Goal: Transaction & Acquisition: Purchase product/service

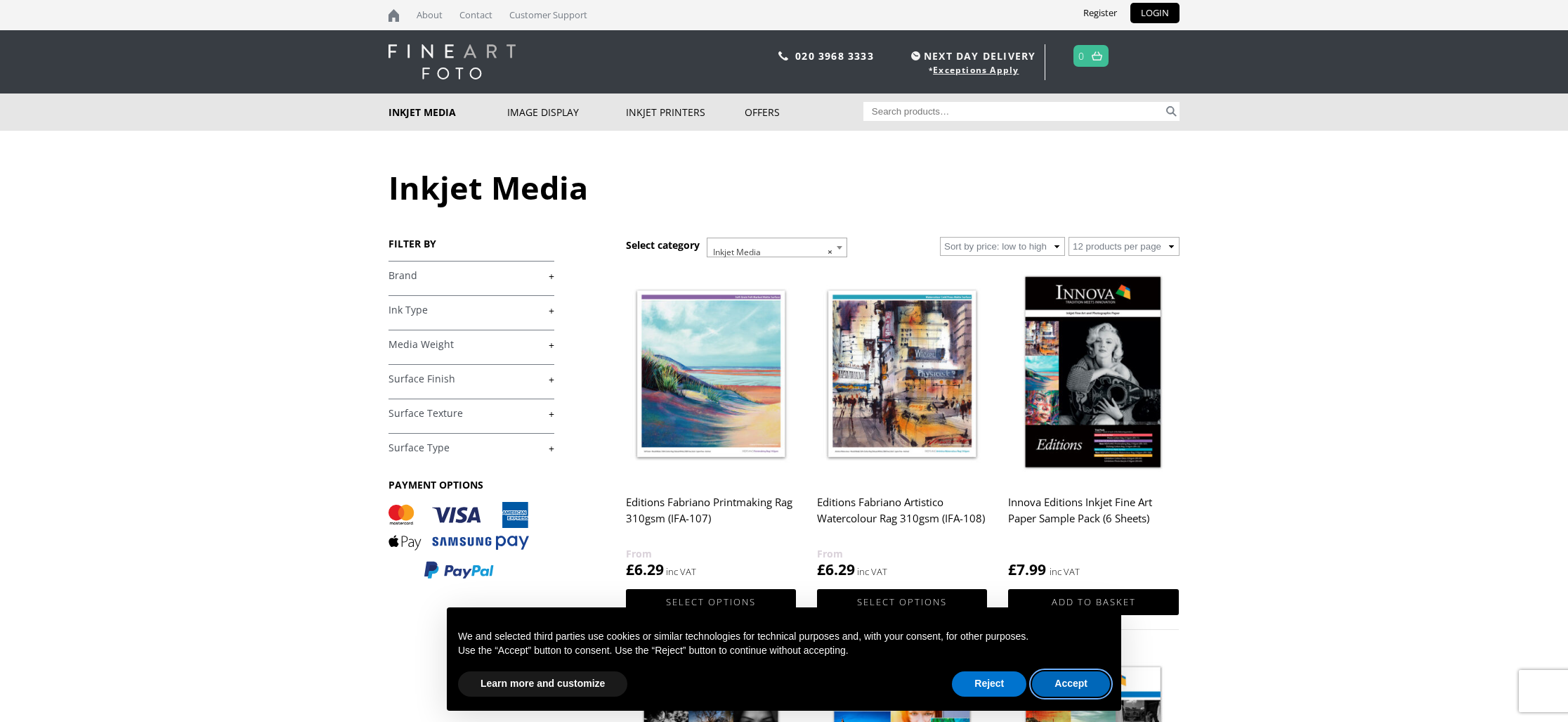
click at [1076, 685] on button "Accept" at bounding box center [1071, 684] width 78 height 26
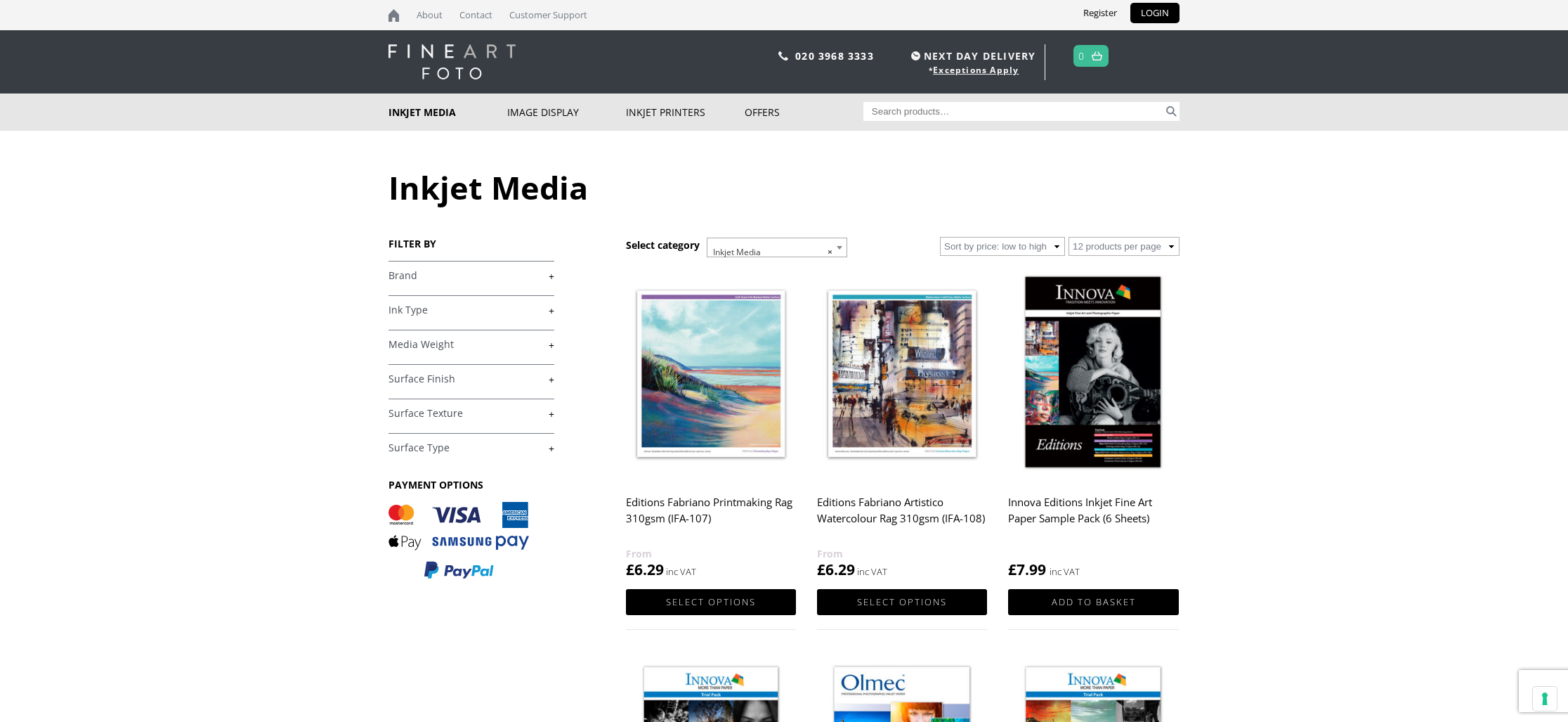
click at [406, 378] on link "+" at bounding box center [472, 379] width 166 height 14
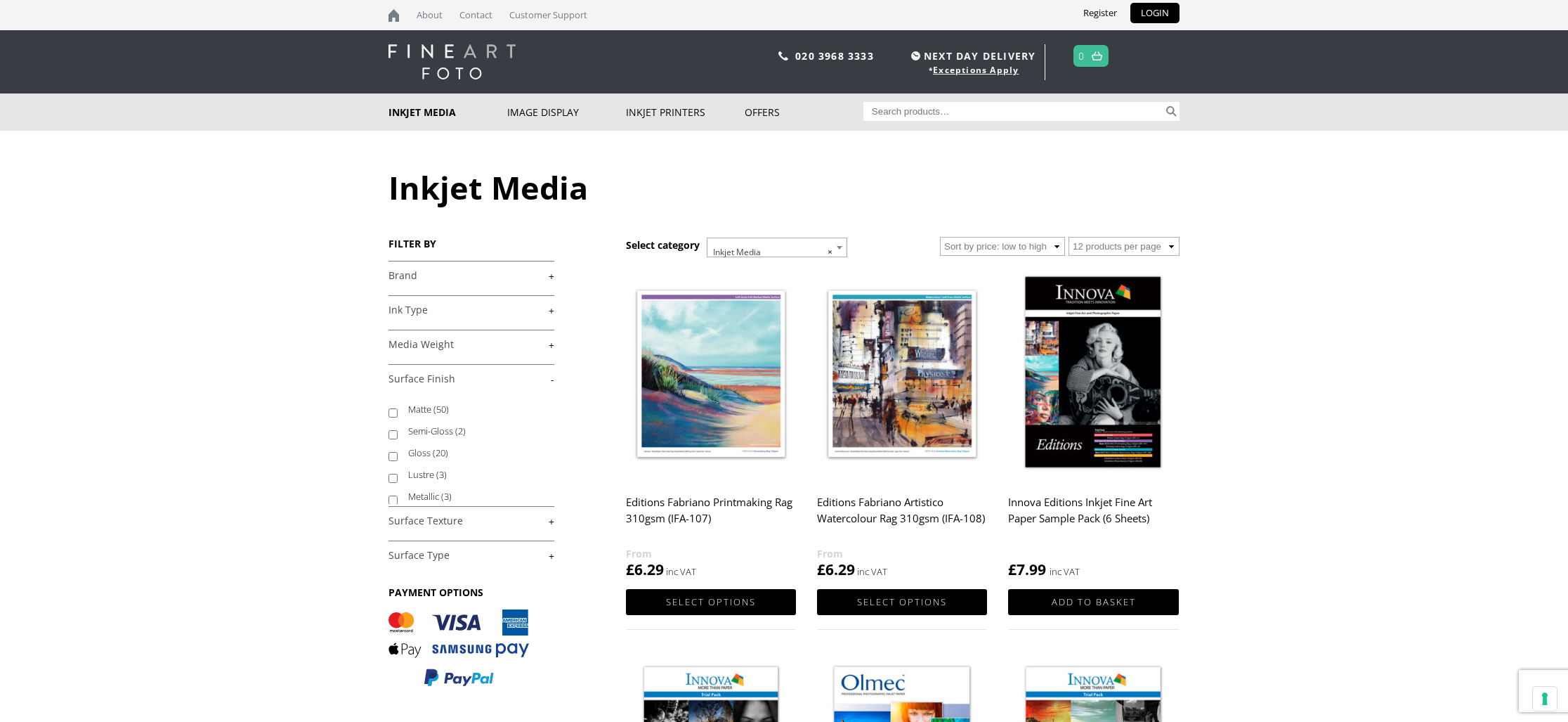
click at [425, 409] on label "Matte (50)" at bounding box center [474, 409] width 133 height 22
click at [398, 409] on input "Matte (50)" at bounding box center [393, 412] width 9 height 9
checkbox input "true"
click at [411, 519] on link "+" at bounding box center [472, 520] width 166 height 14
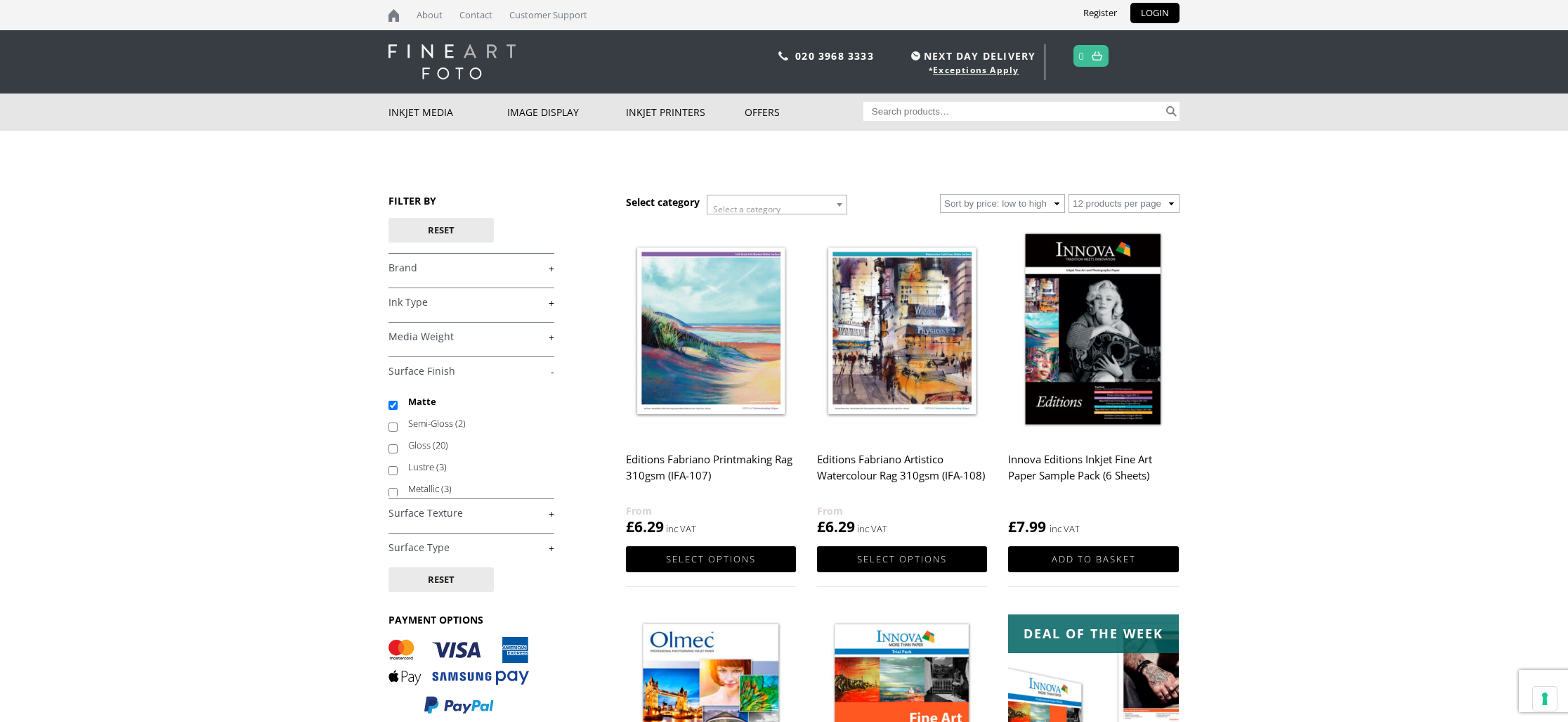
click at [414, 515] on link "+" at bounding box center [472, 513] width 166 height 14
click at [435, 584] on label "Smooth (23)" at bounding box center [474, 587] width 133 height 22
click at [398, 586] on input "Smooth (23)" at bounding box center [393, 590] width 9 height 9
checkbox input "true"
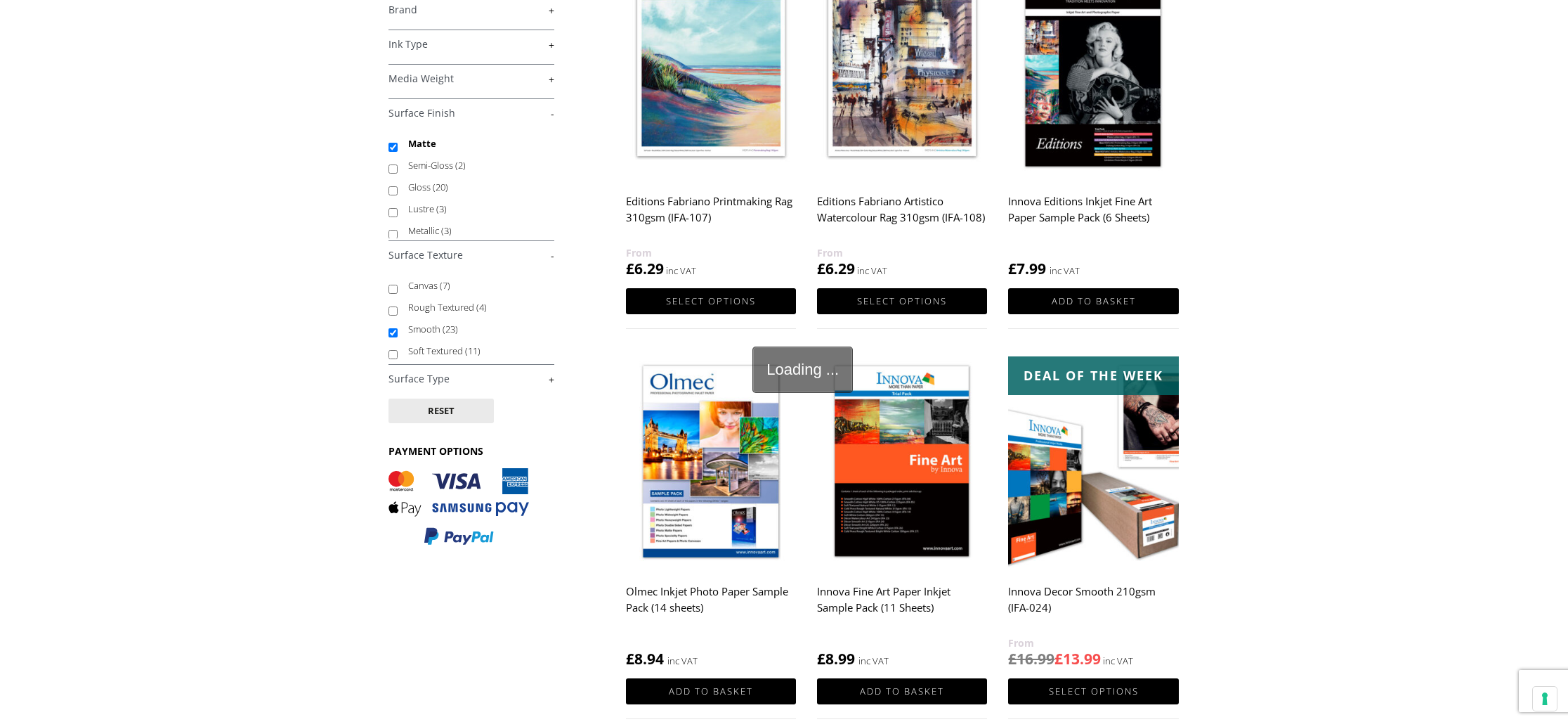
scroll to position [261, 0]
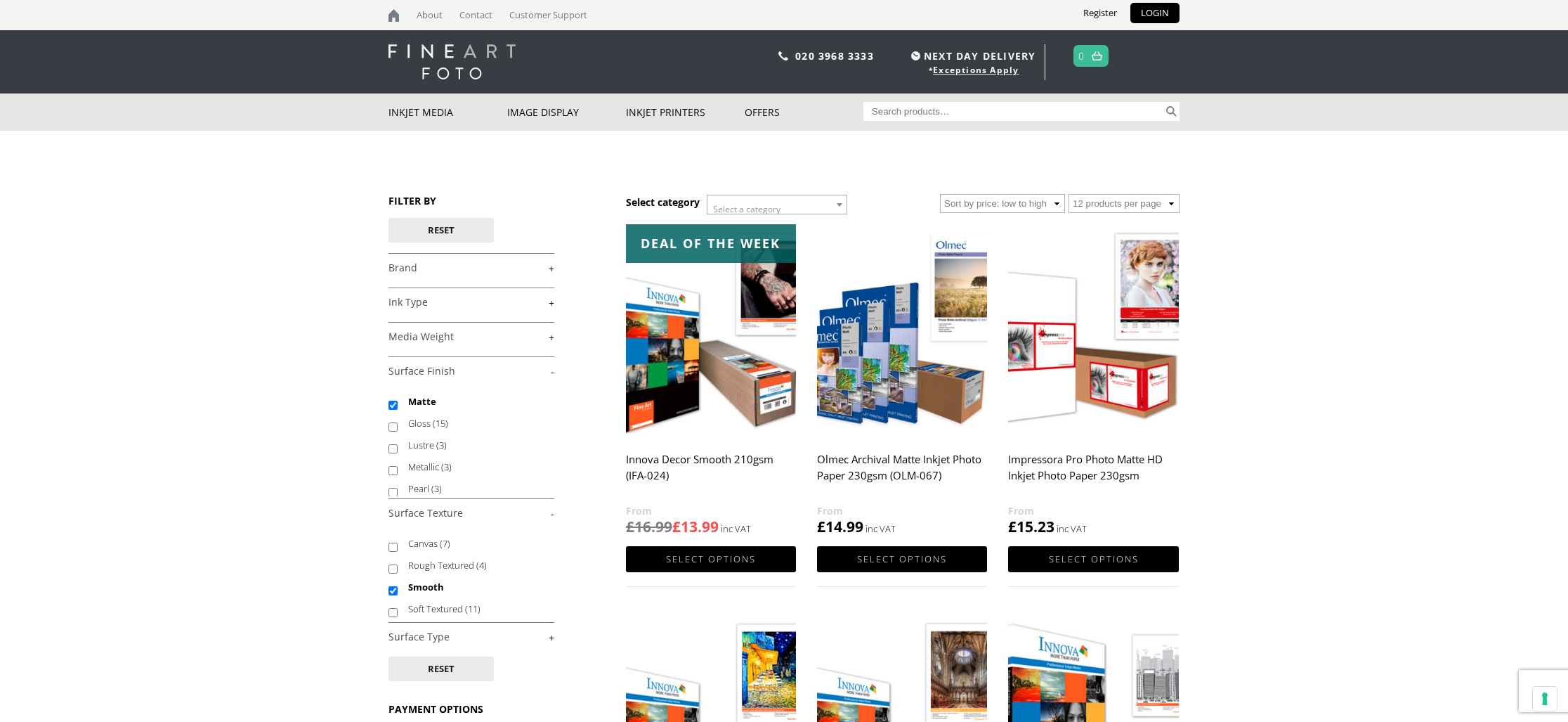
click at [405, 306] on link "+" at bounding box center [472, 302] width 166 height 14
click at [405, 305] on link "-" at bounding box center [472, 302] width 166 height 14
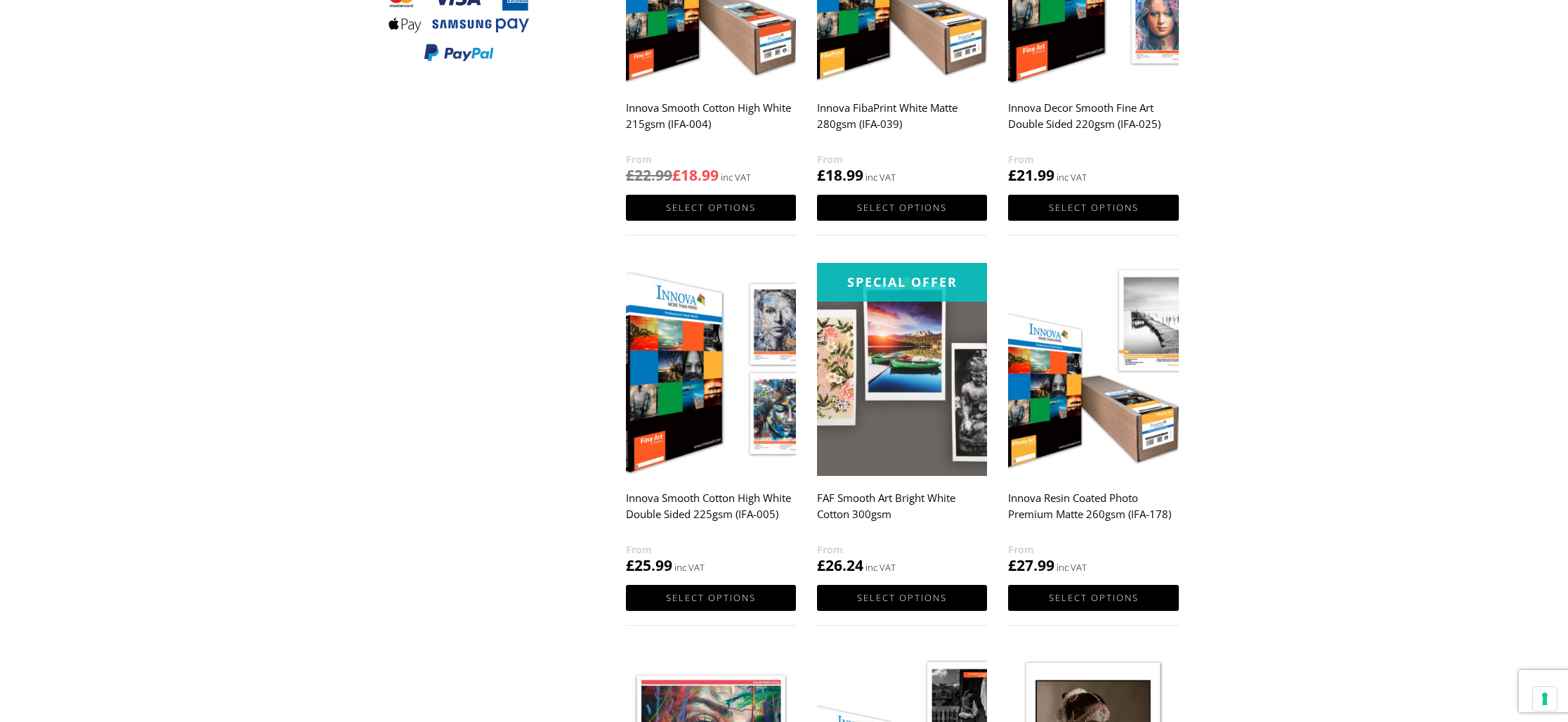
scroll to position [743, 0]
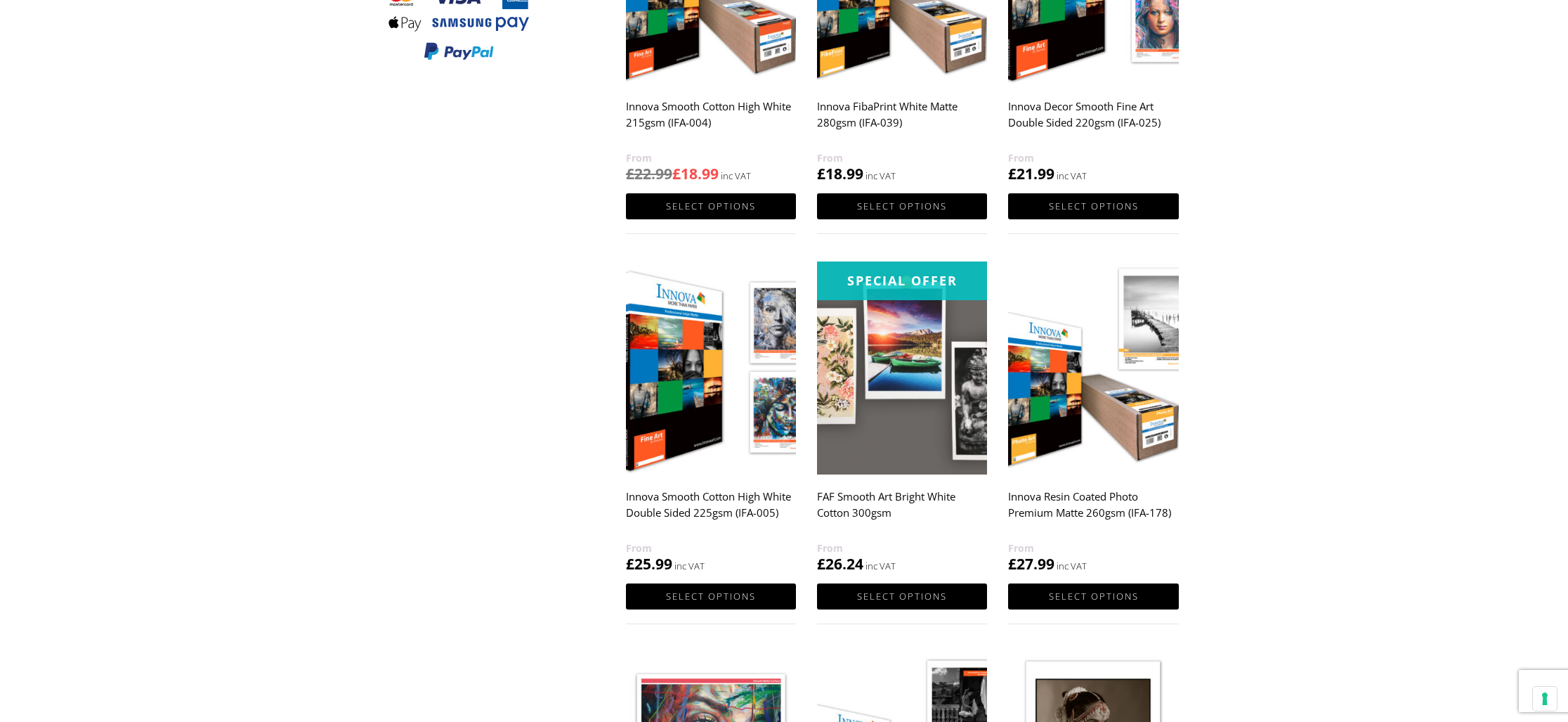
click at [896, 373] on img at bounding box center [902, 367] width 170 height 213
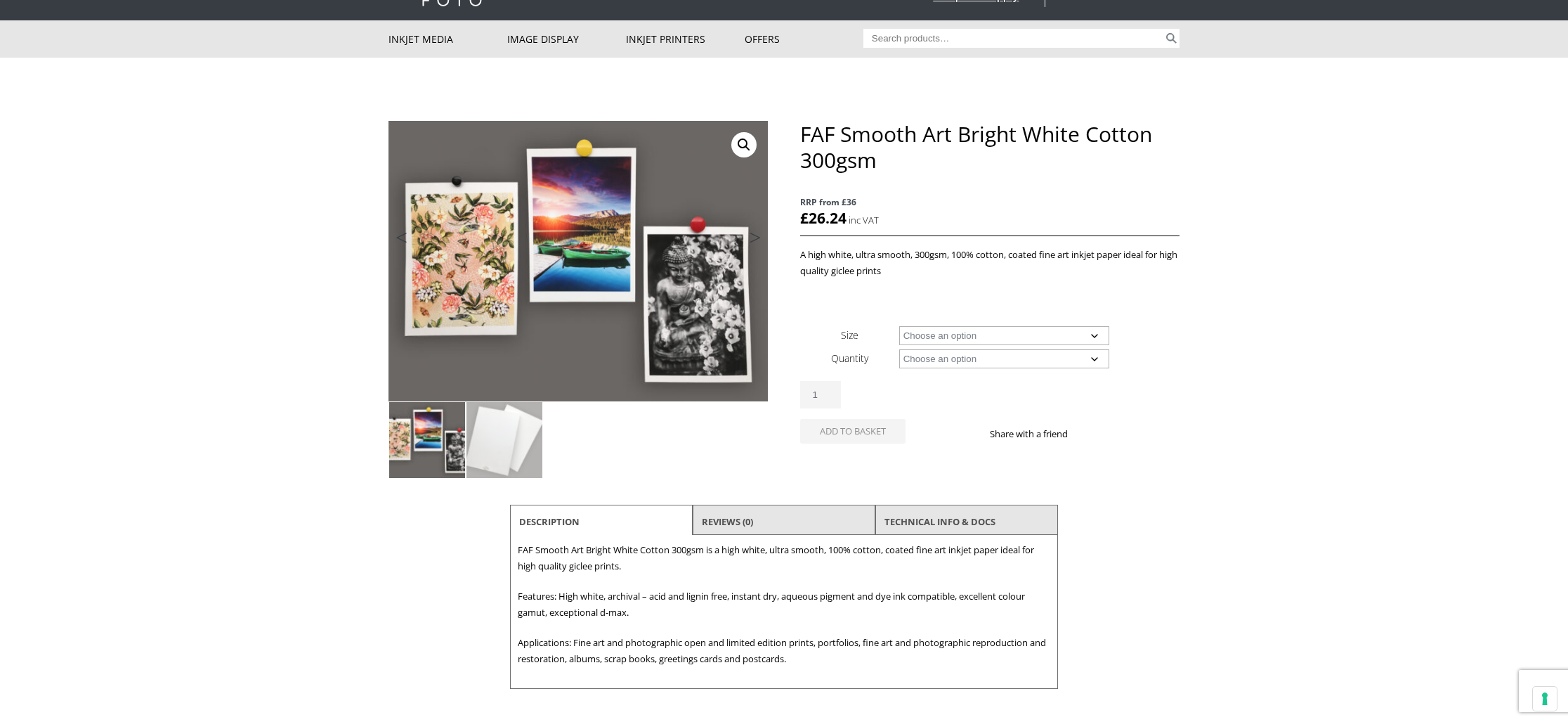
scroll to position [37, 0]
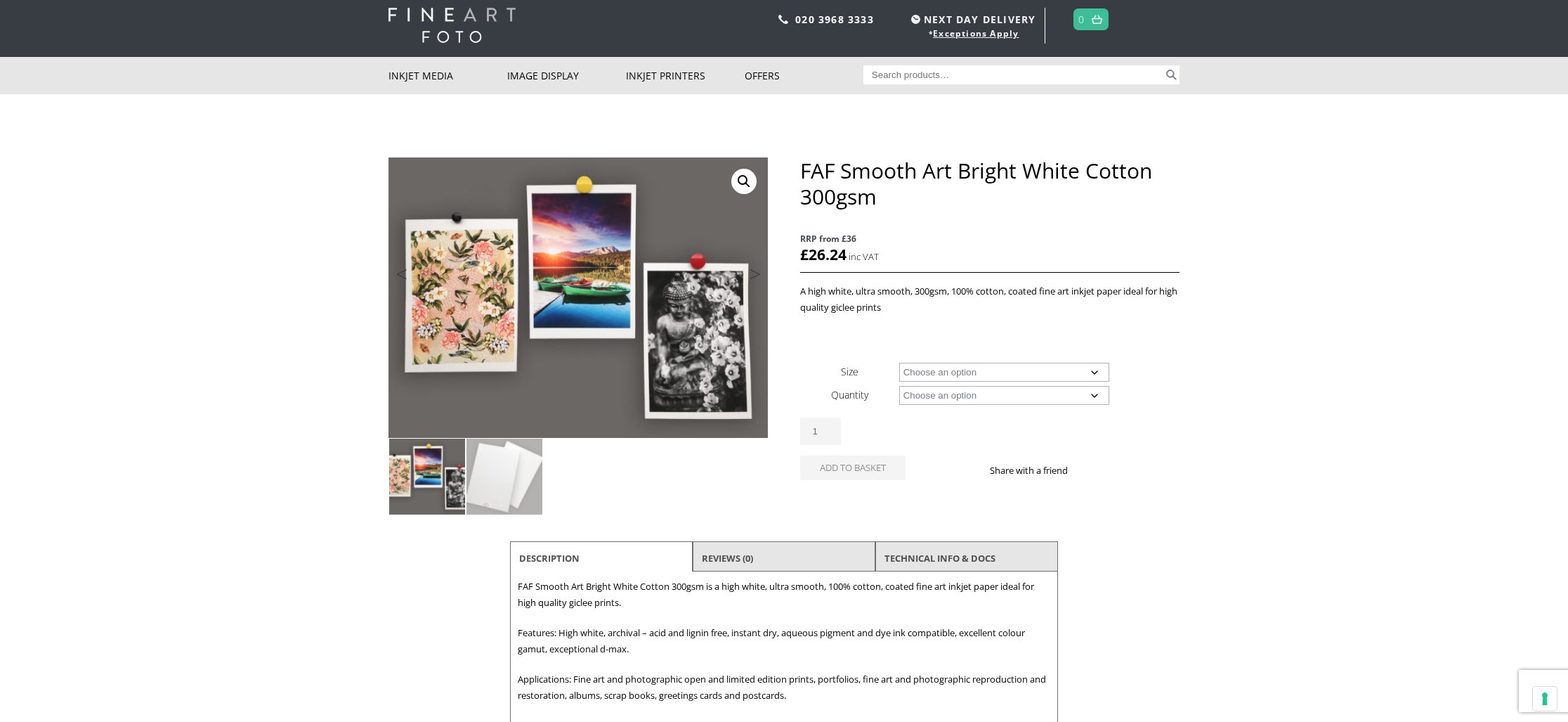
click at [1089, 374] on select "Choose an option A4 Sheet A3 Sheet A3+ Sheet A2 Sheet" at bounding box center [1005, 372] width 211 height 19
click at [900, 363] on select "Choose an option A4 Sheet A3 Sheet A3+ Sheet A2 Sheet" at bounding box center [1005, 372] width 211 height 19
select select "a3-sheet"
click at [1083, 394] on select "Choose an option 25 Sheets" at bounding box center [1005, 395] width 211 height 19
select select "25-sheets"
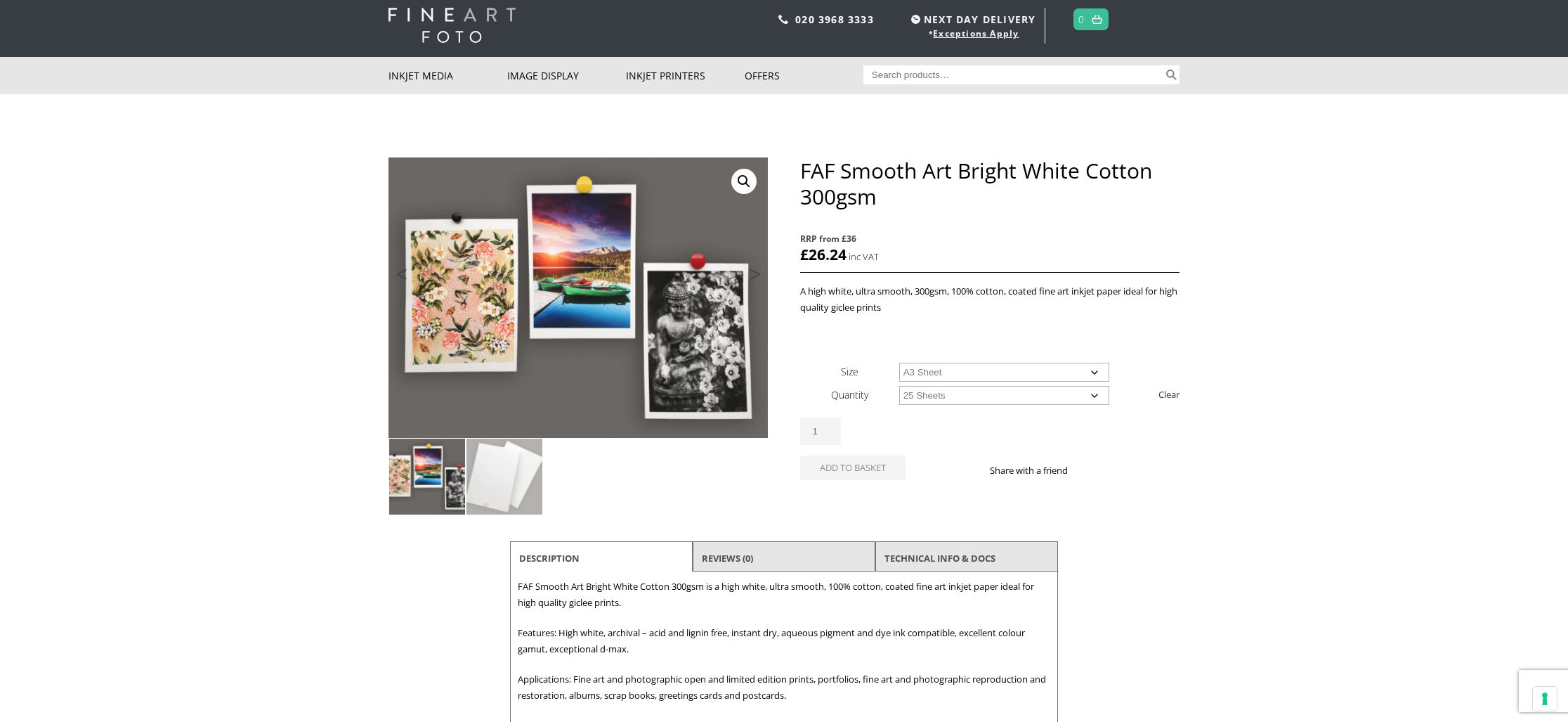
click at [900, 386] on select "Choose an option 25 Sheets" at bounding box center [1005, 395] width 211 height 19
select select "a3-sheet"
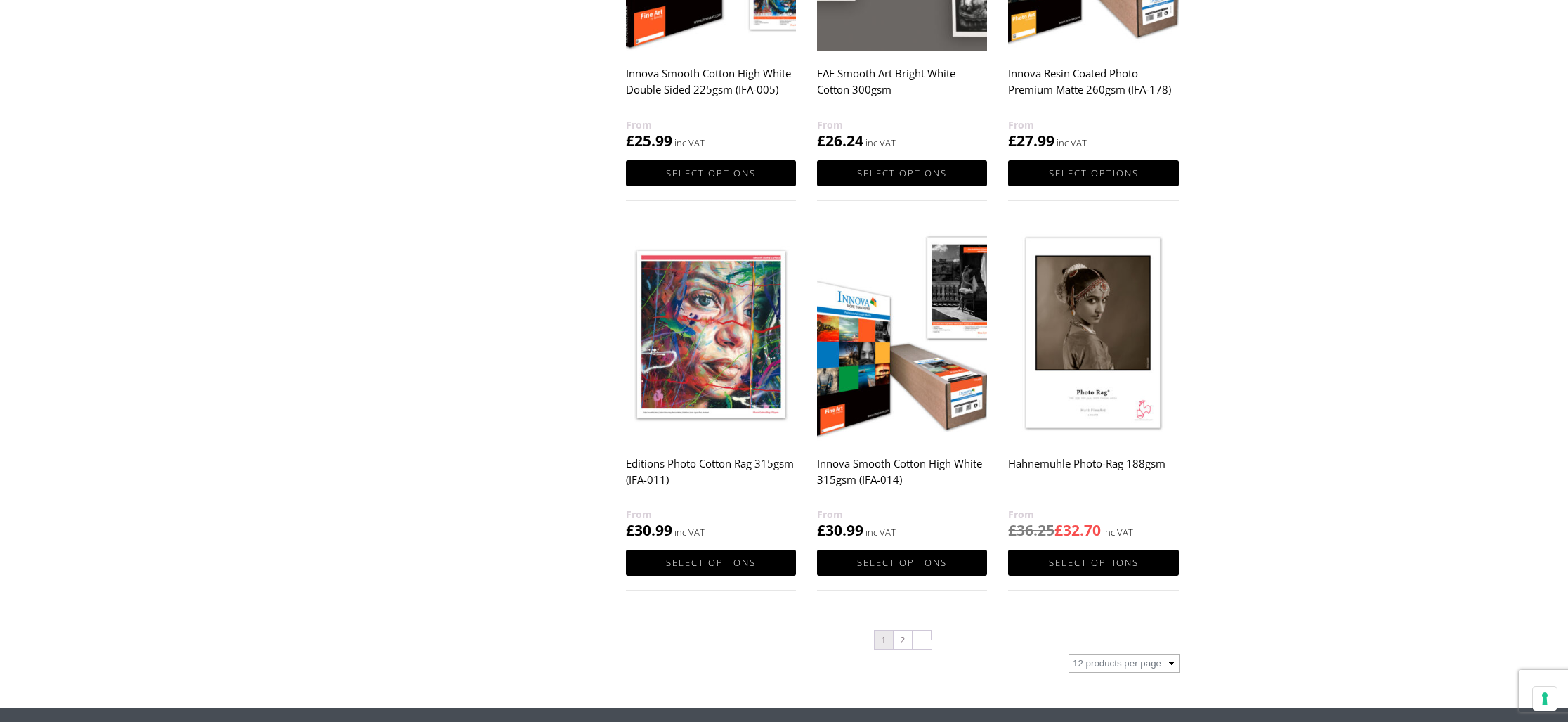
scroll to position [1165, 0]
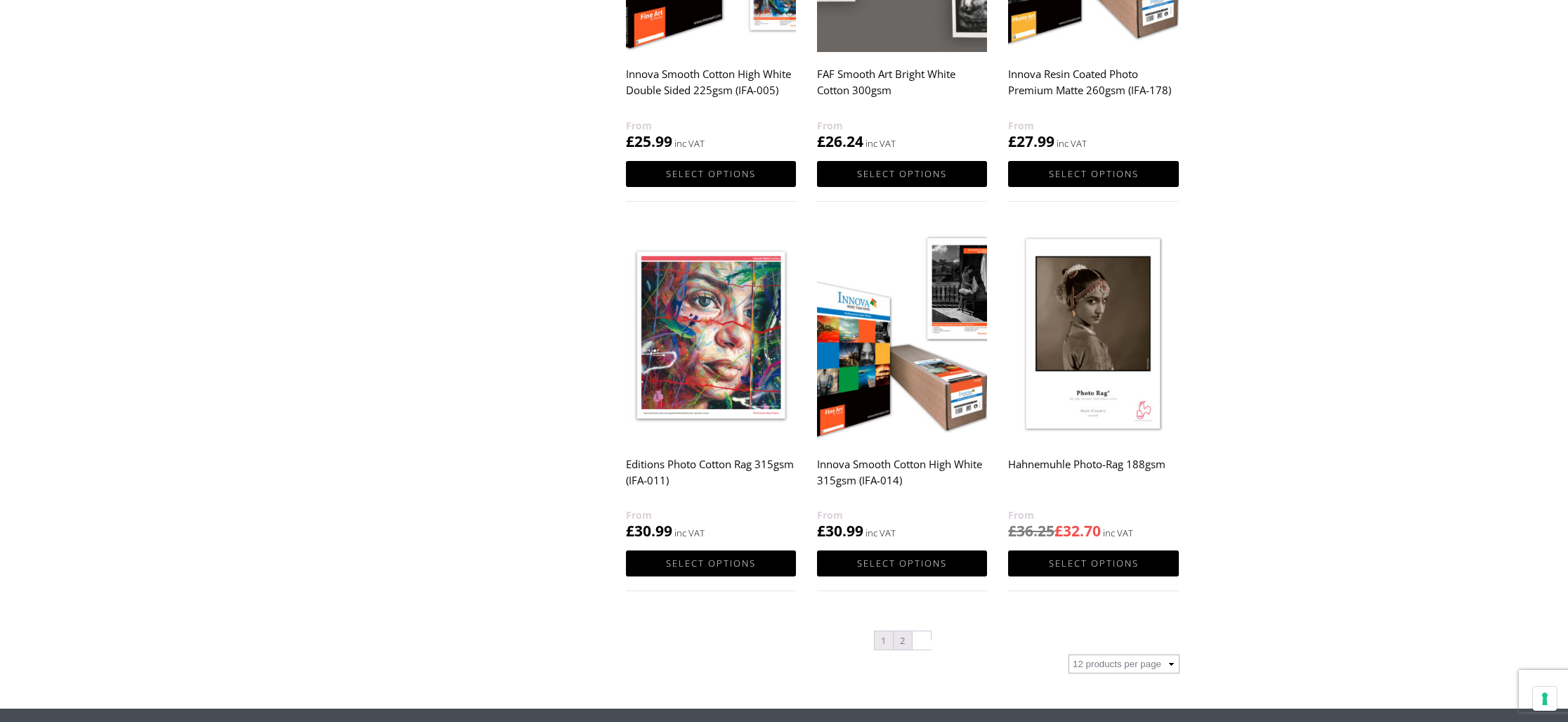
click at [904, 642] on link "2" at bounding box center [903, 640] width 18 height 18
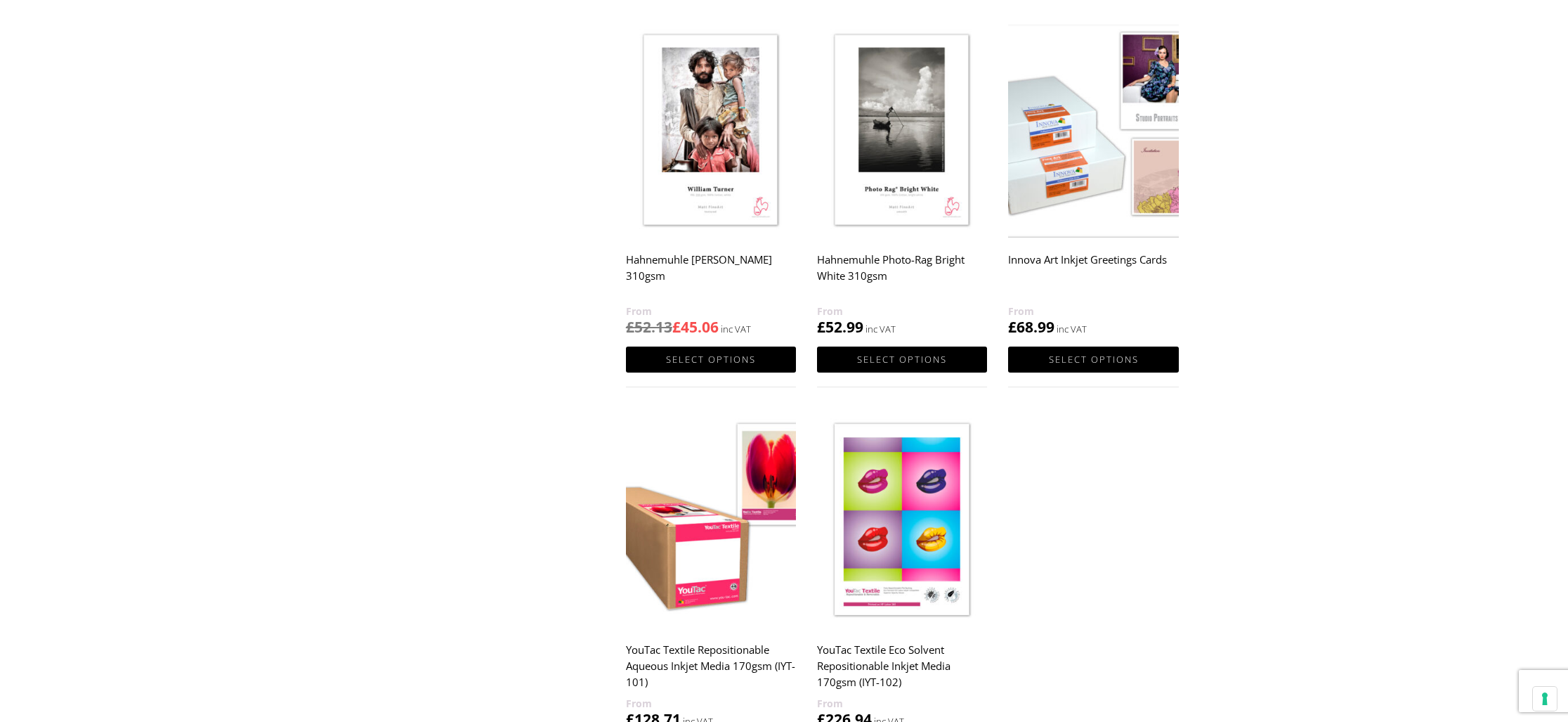
scroll to position [984, 0]
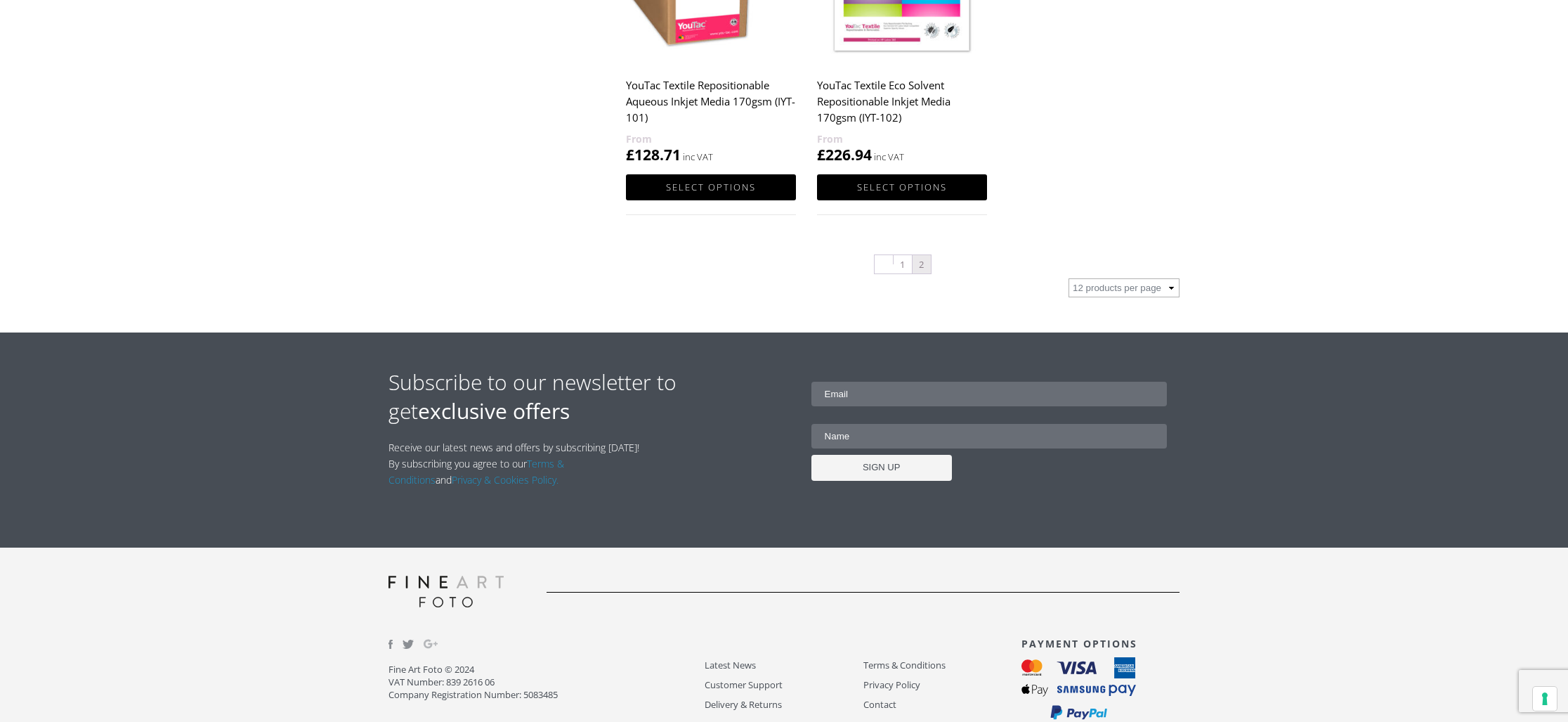
scroll to position [1575, 0]
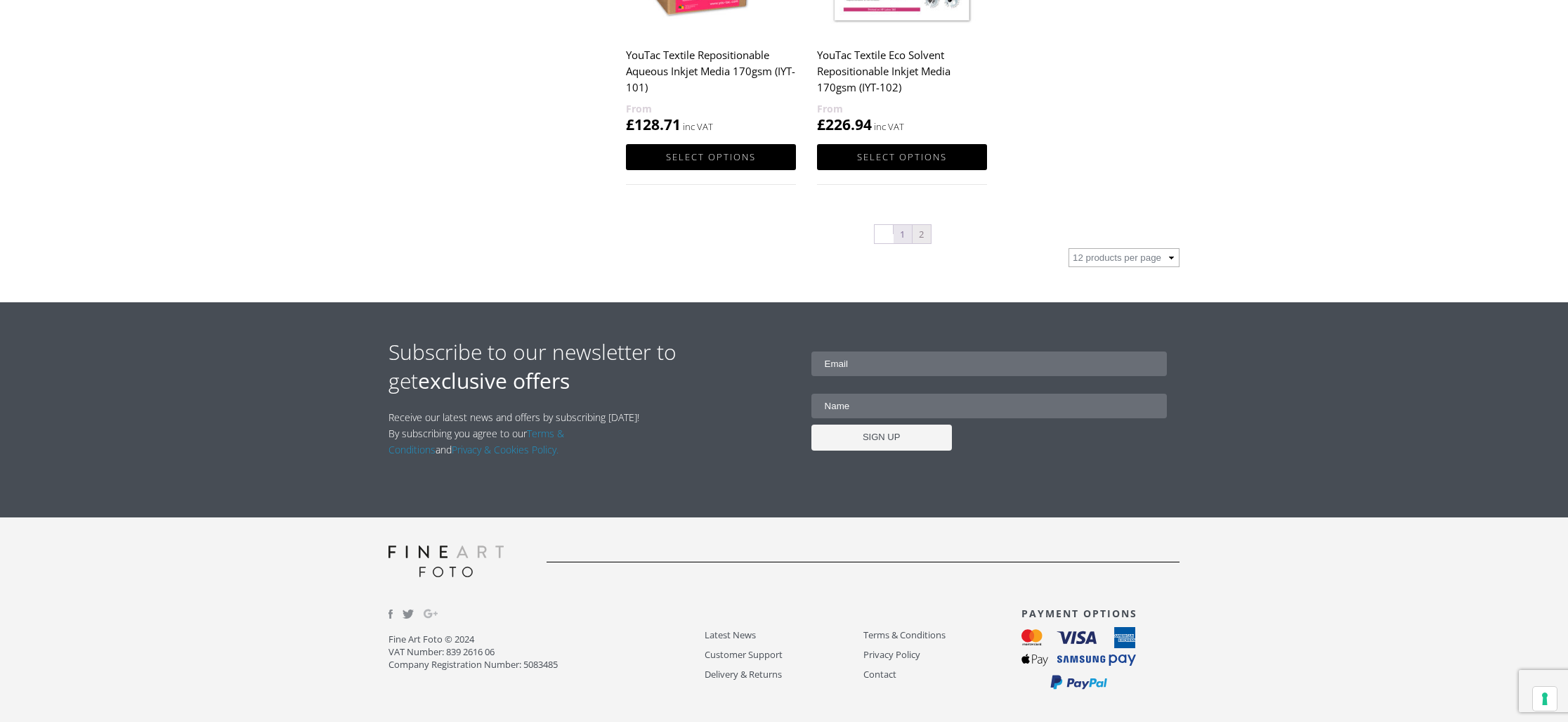
click at [902, 234] on link "1" at bounding box center [903, 233] width 18 height 18
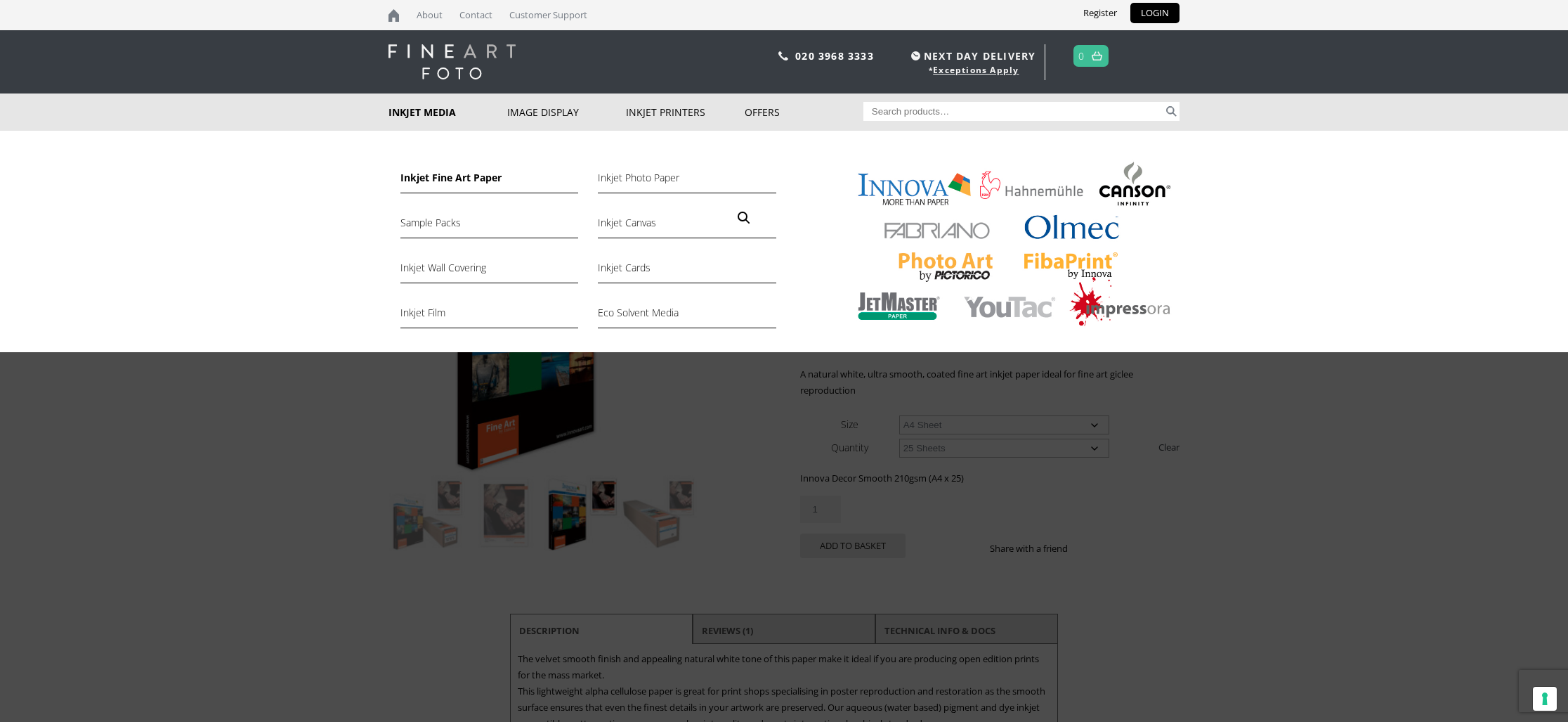
click at [429, 172] on link "Inkjet Fine Art Paper" at bounding box center [489, 182] width 178 height 24
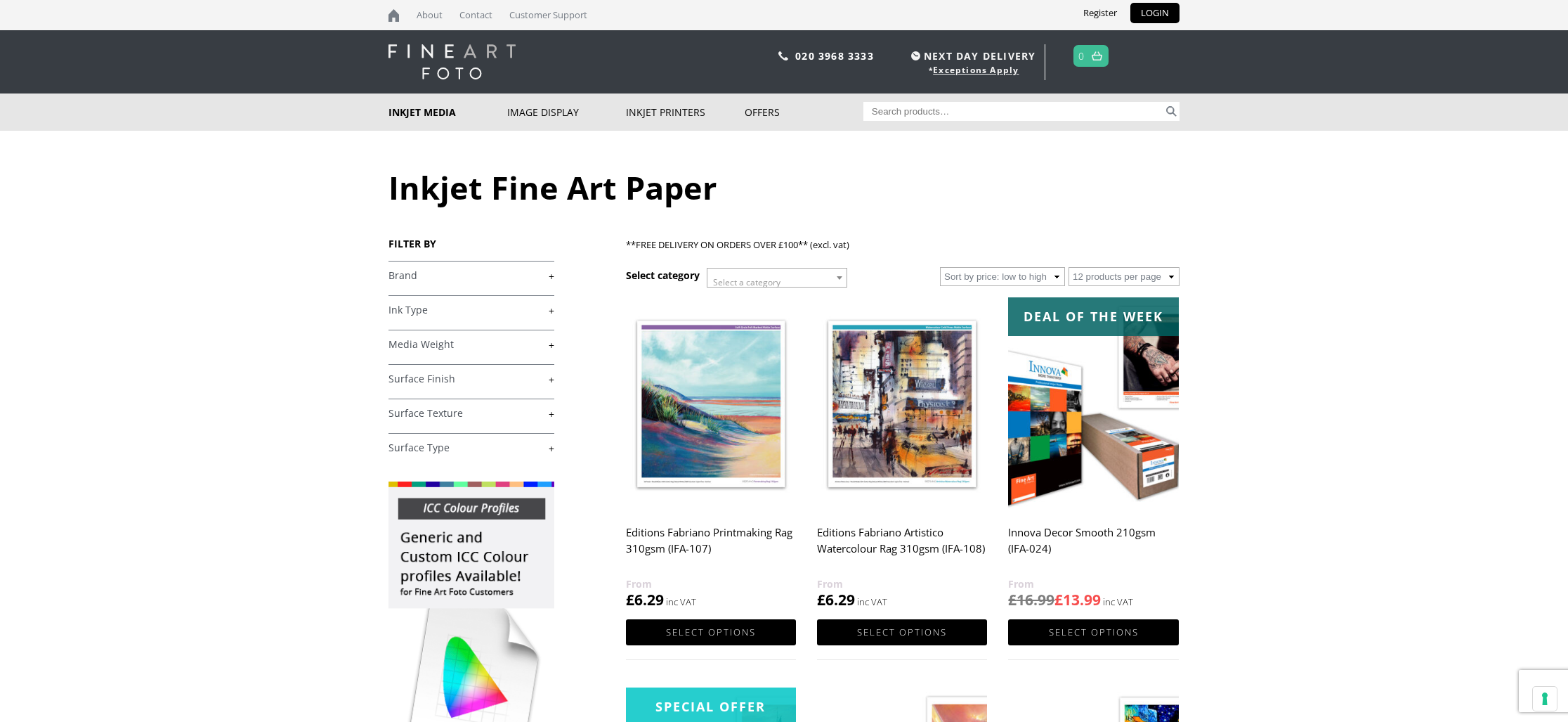
click at [441, 411] on link "+" at bounding box center [472, 414] width 166 height 14
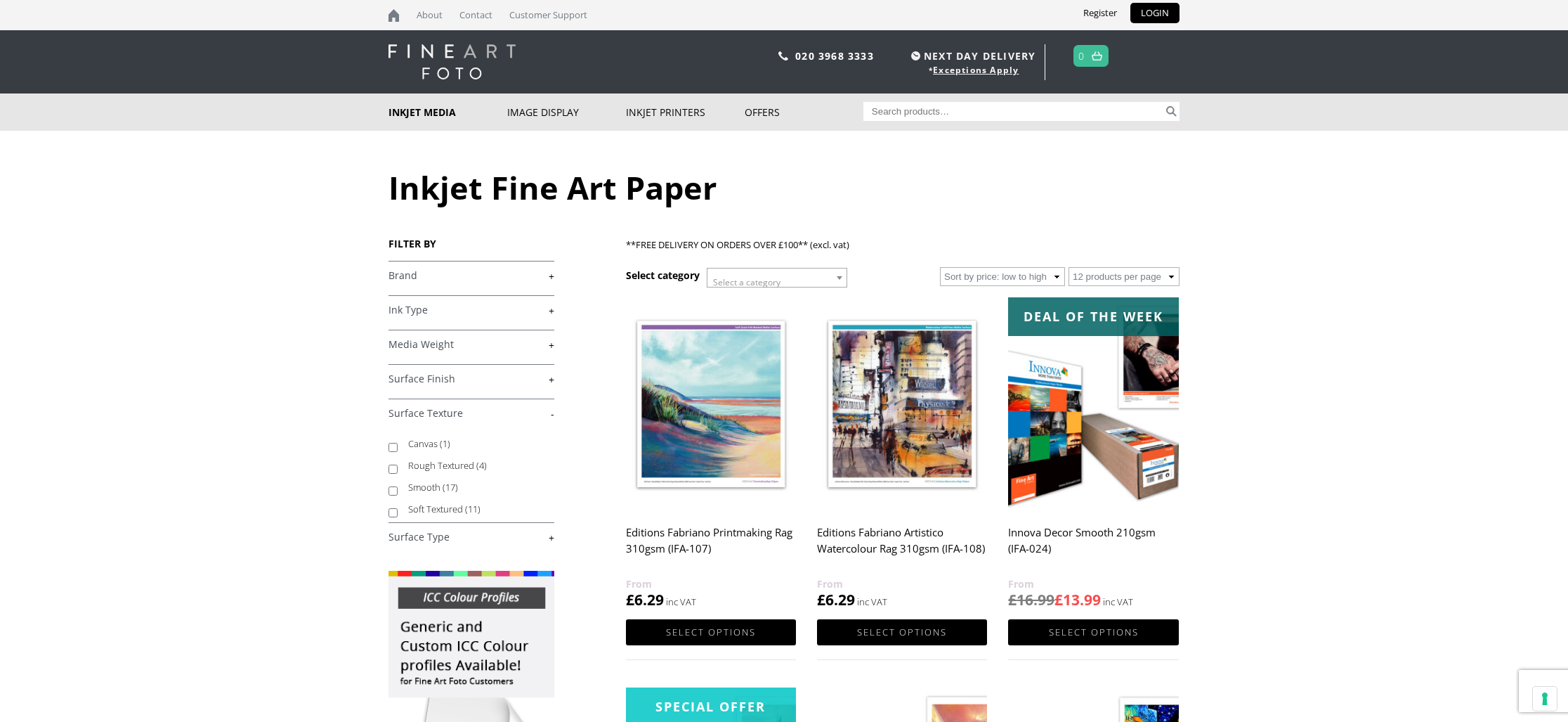
drag, startPoint x: 425, startPoint y: 485, endPoint x: 445, endPoint y: 485, distance: 20.0
click at [426, 485] on label "Smooth (17)" at bounding box center [474, 487] width 133 height 22
click at [398, 486] on input "Smooth (17)" at bounding box center [393, 490] width 9 height 9
checkbox input "true"
click at [437, 379] on link "+" at bounding box center [472, 379] width 166 height 14
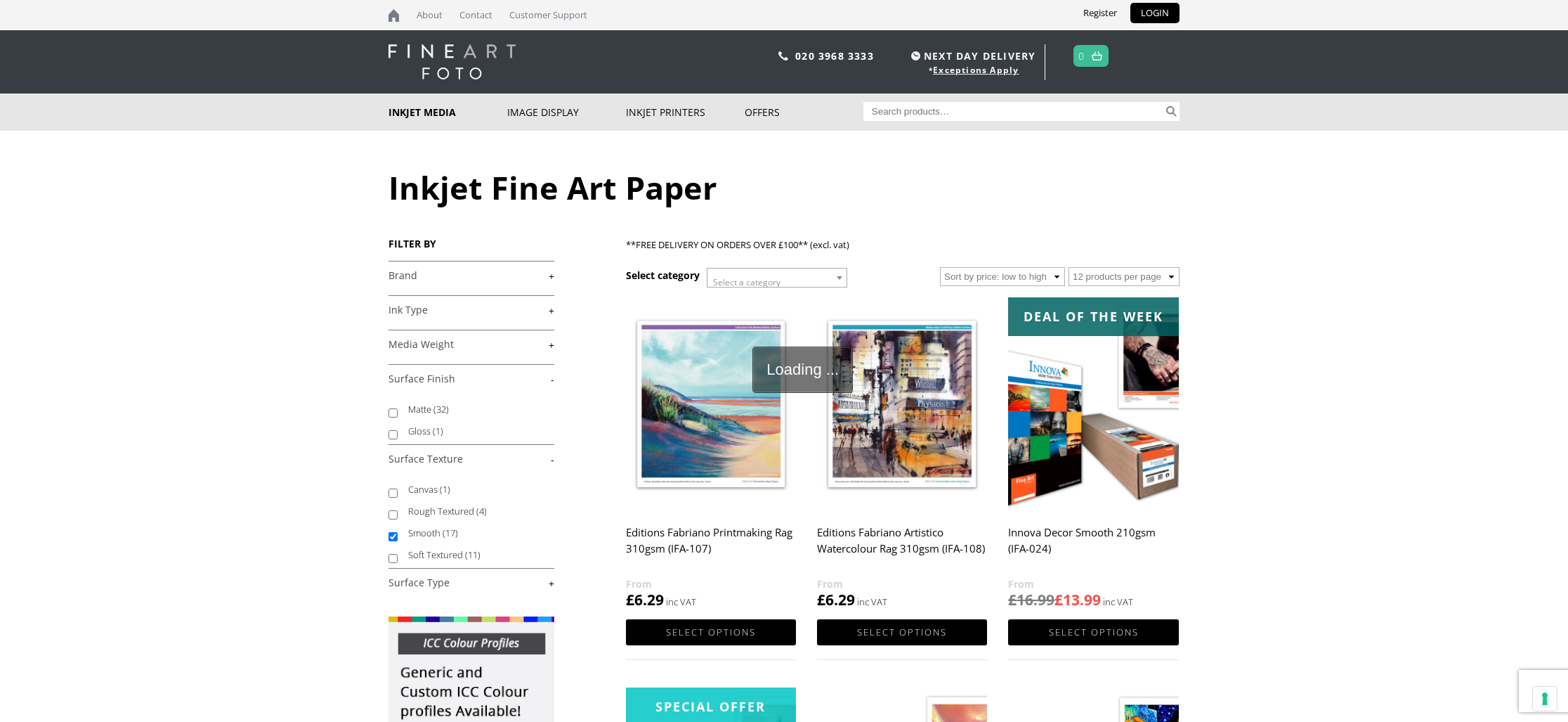
click at [430, 405] on label "Matte (32)" at bounding box center [474, 409] width 133 height 22
click at [439, 407] on span "(32)" at bounding box center [441, 409] width 15 height 13
click at [398, 408] on input "Matte (32)" at bounding box center [393, 412] width 9 height 9
checkbox input "true"
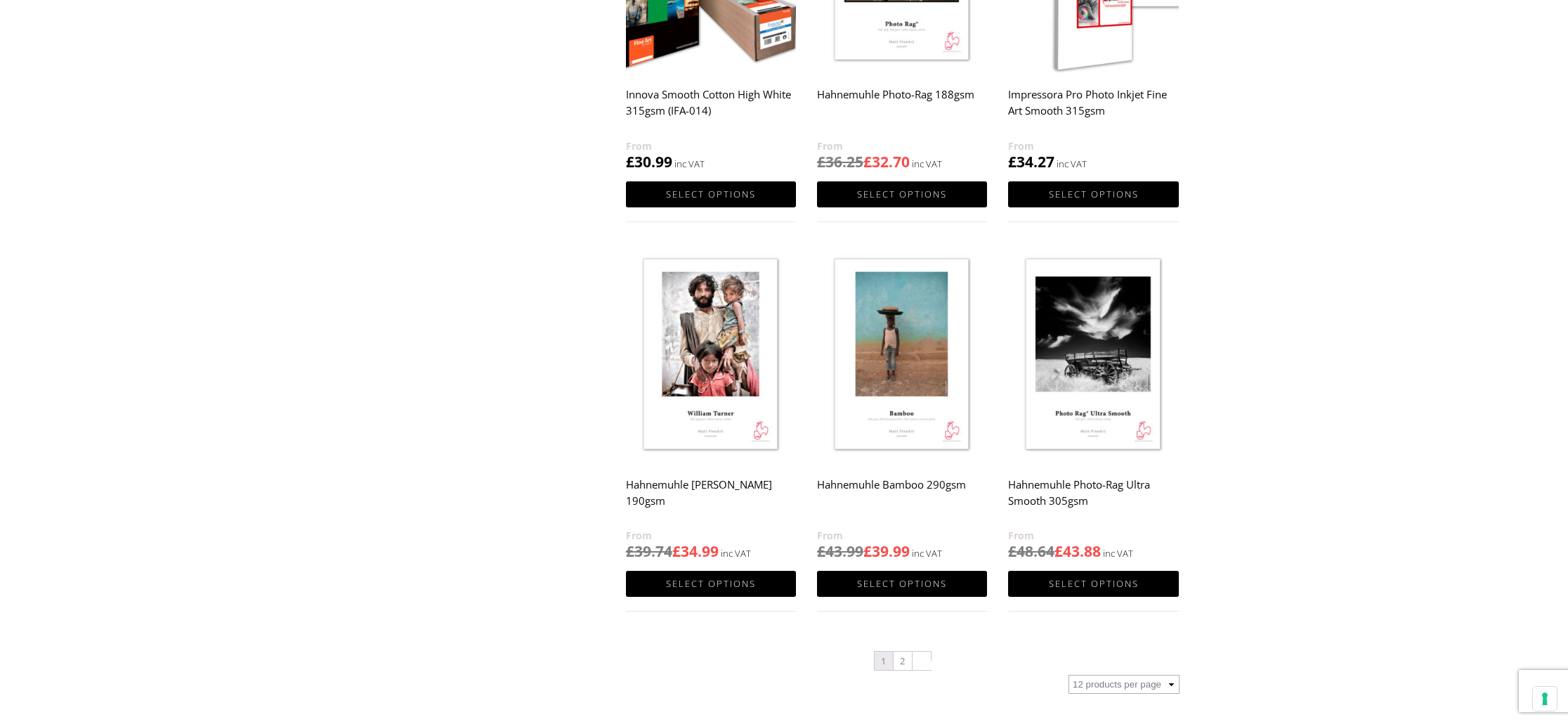
scroll to position [1146, 0]
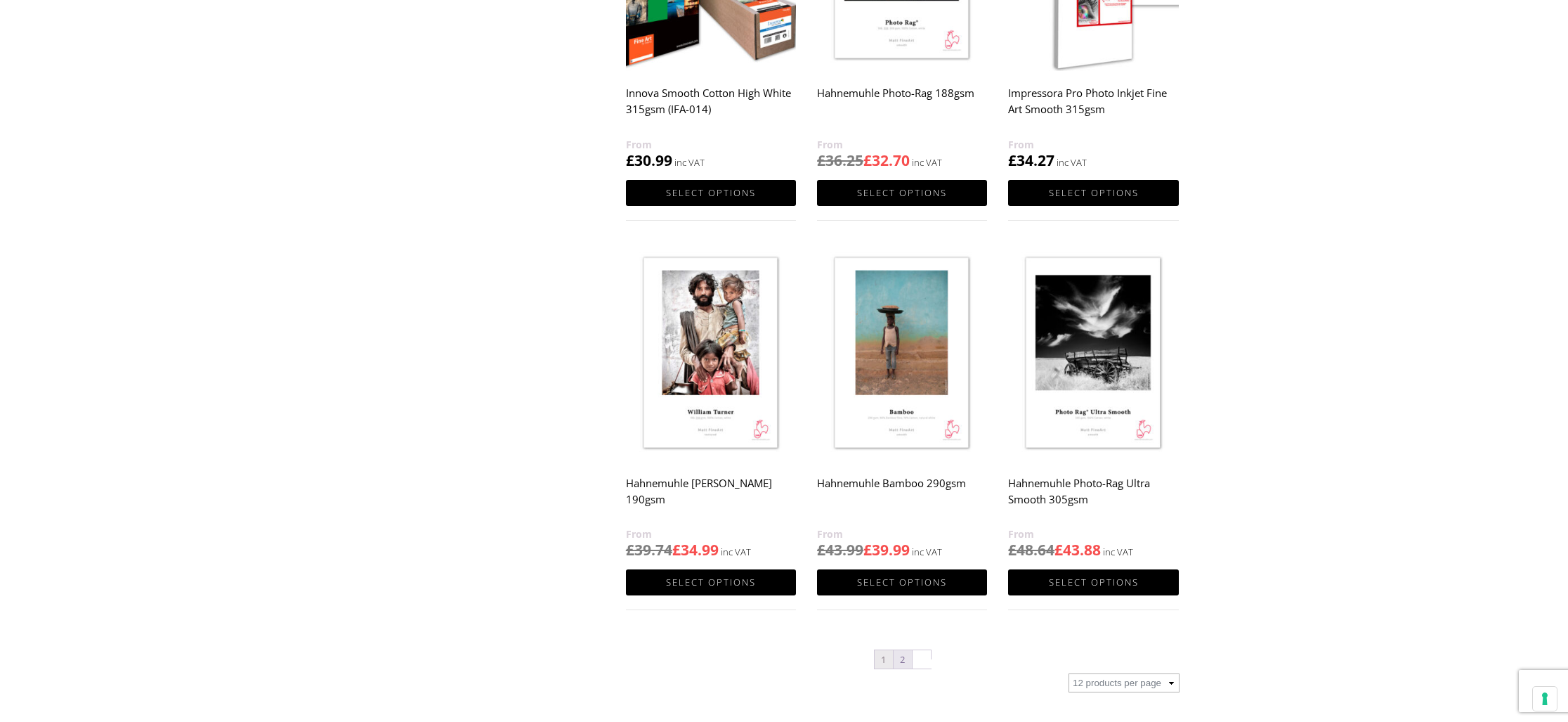
click at [903, 663] on link "2" at bounding box center [903, 659] width 18 height 18
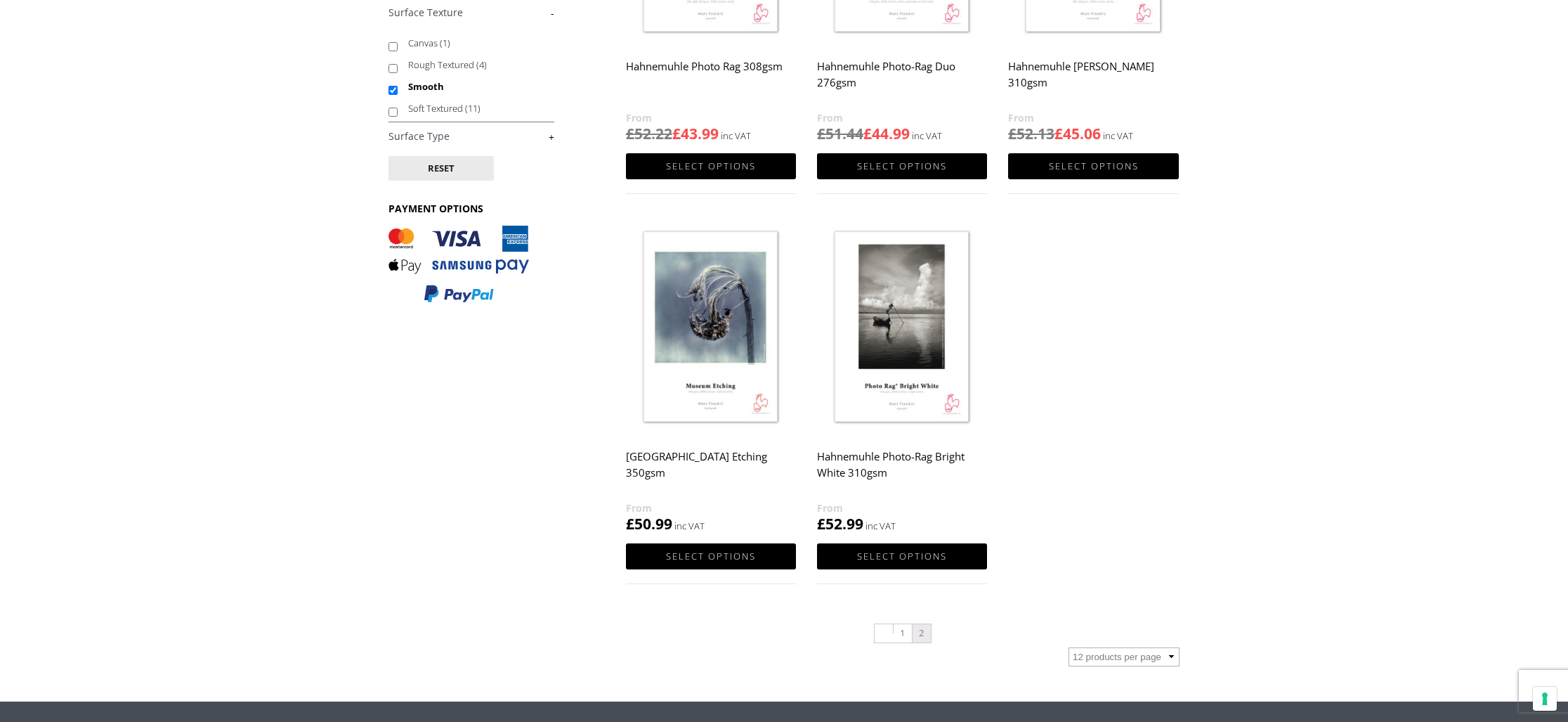
scroll to position [406, 0]
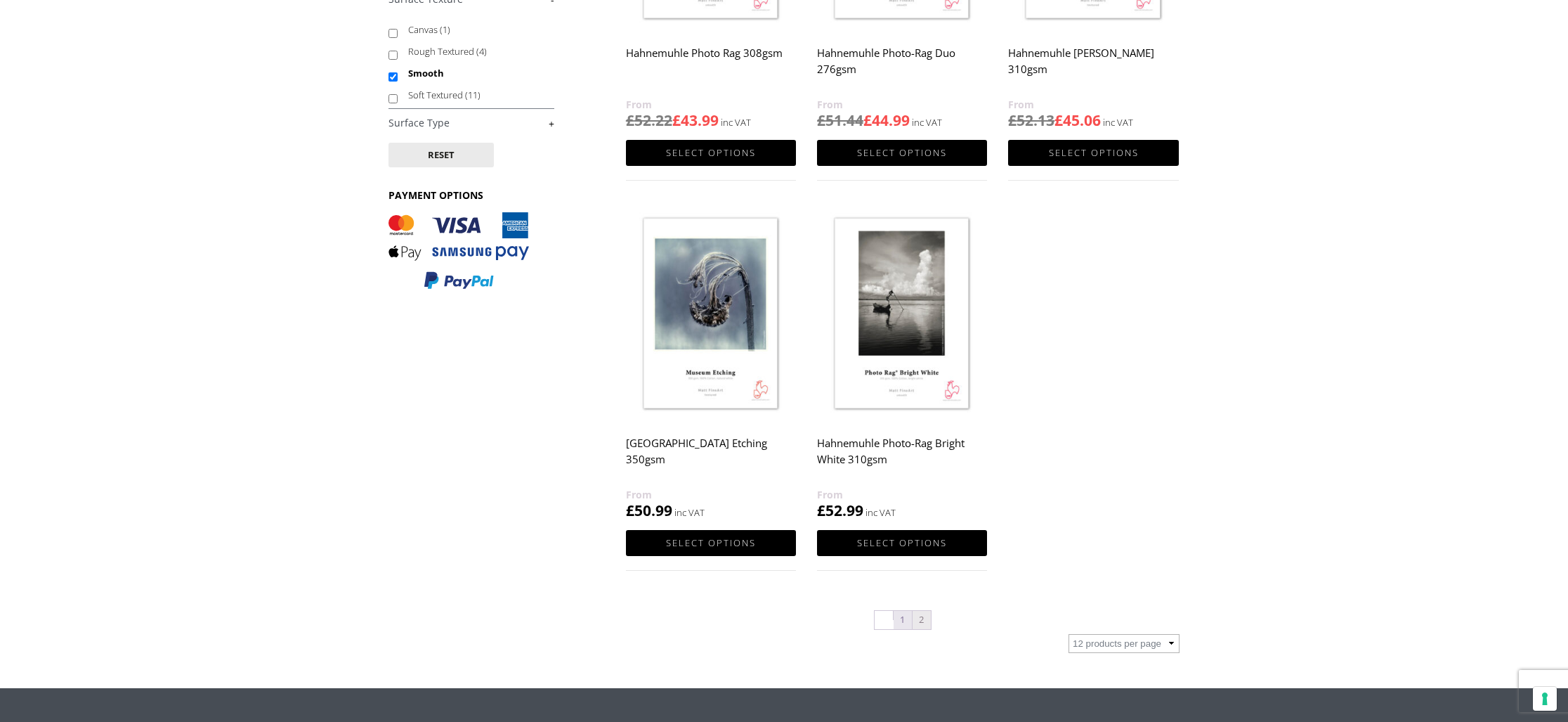
click at [901, 616] on link "1" at bounding box center [903, 619] width 18 height 18
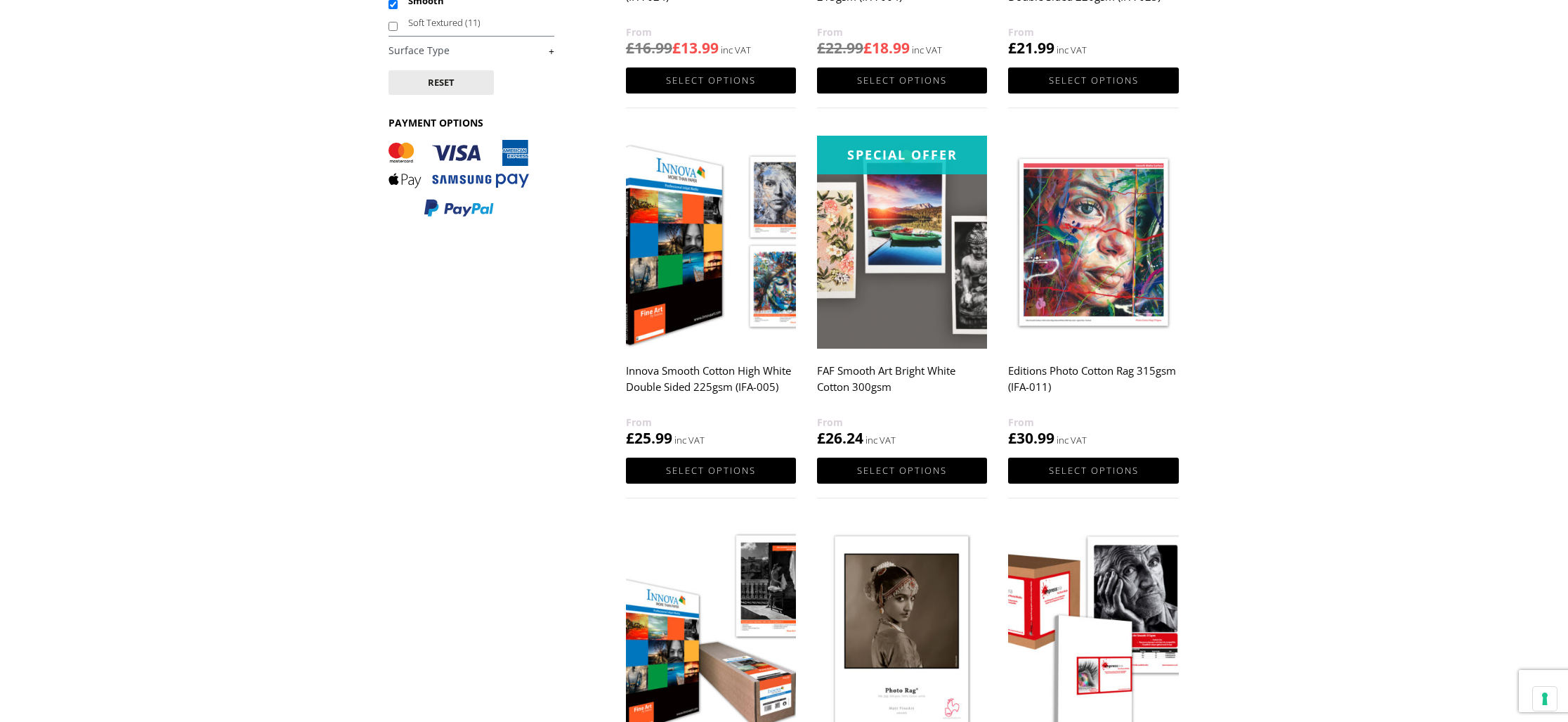
scroll to position [481, 0]
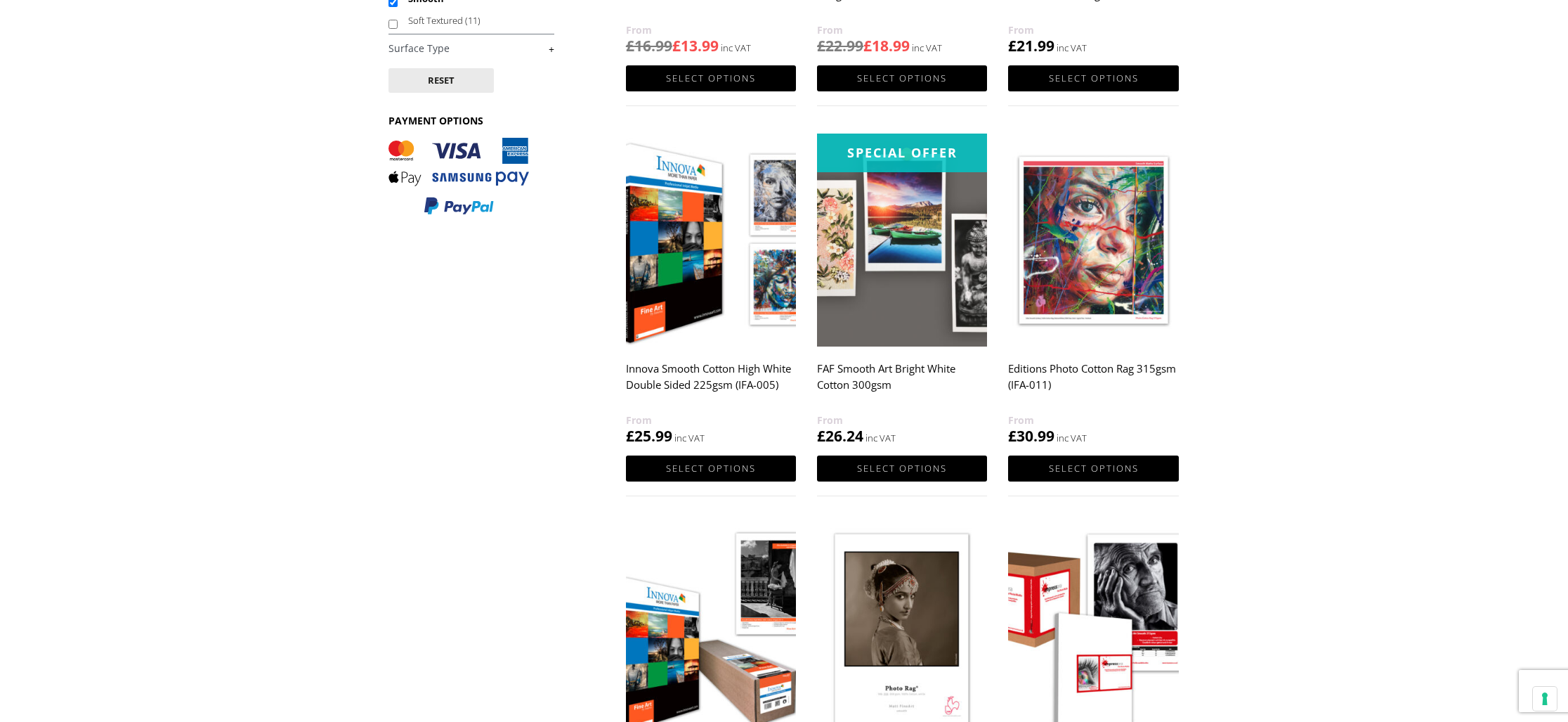
click at [919, 224] on img at bounding box center [902, 240] width 170 height 213
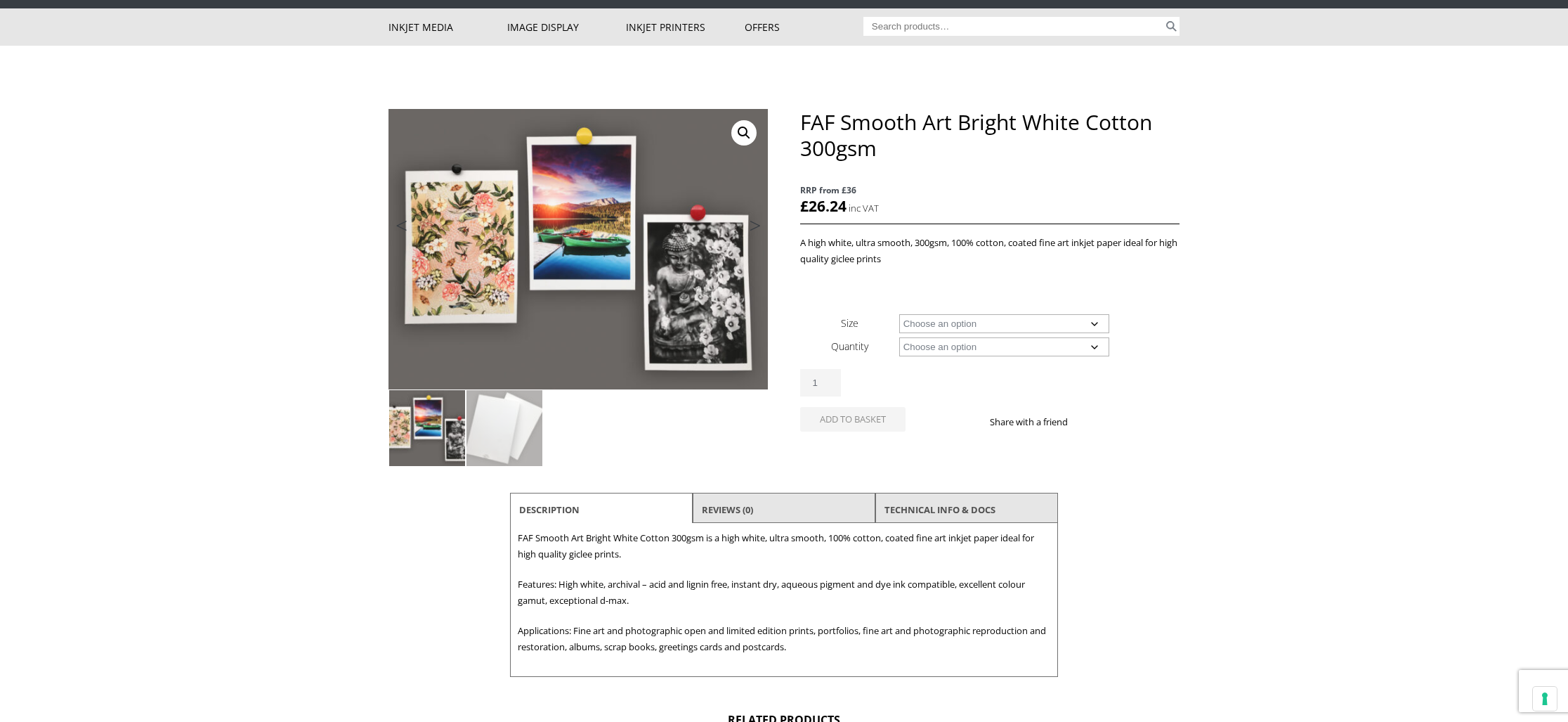
scroll to position [84, 0]
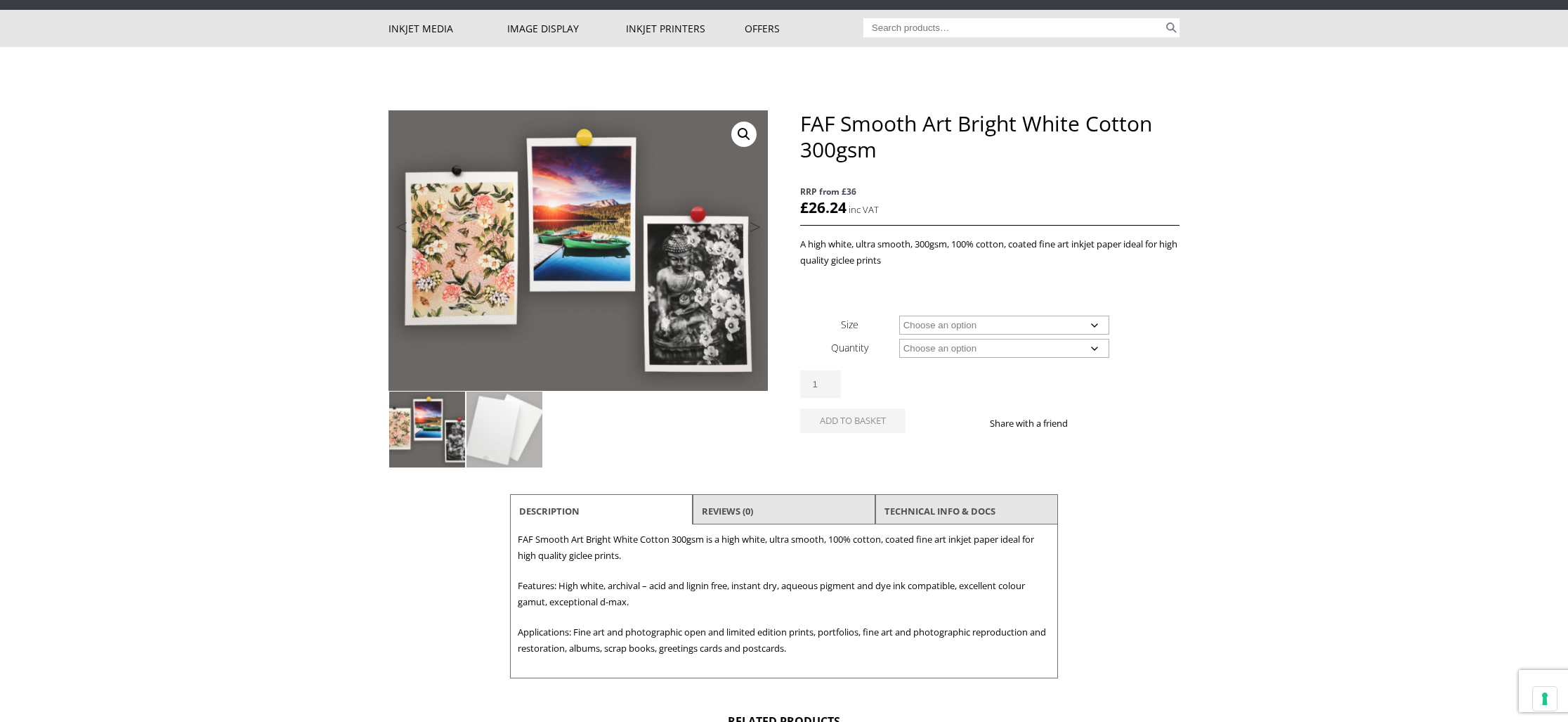
click at [1091, 323] on select "Choose an option A4 Sheet A3 Sheet A3+ Sheet A2 Sheet" at bounding box center [1005, 325] width 211 height 19
click at [900, 316] on select "Choose an option A4 Sheet A3 Sheet A3+ Sheet A2 Sheet" at bounding box center [1005, 325] width 211 height 19
select select "a3-sheet"
click at [1232, 352] on body "NEXT DAY DELIVERY * Exceptions Apply About Contact Customer Support Register LO…" at bounding box center [784, 277] width 1568 height 722
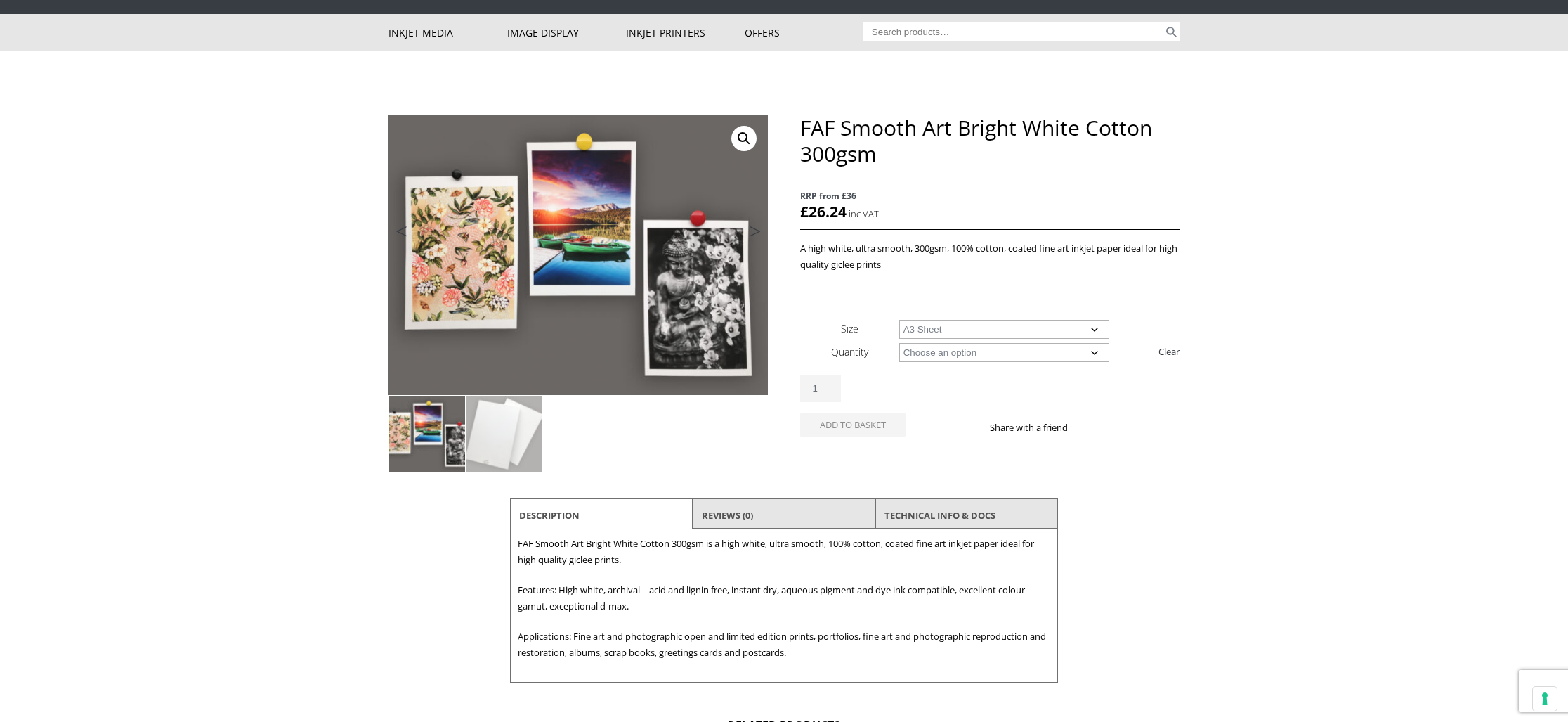
click at [1091, 350] on select "Choose an option 25 Sheets" at bounding box center [1005, 352] width 211 height 19
select select "25-sheets"
click at [900, 343] on select "Choose an option 25 Sheets" at bounding box center [1005, 352] width 211 height 19
select select "a3-sheet"
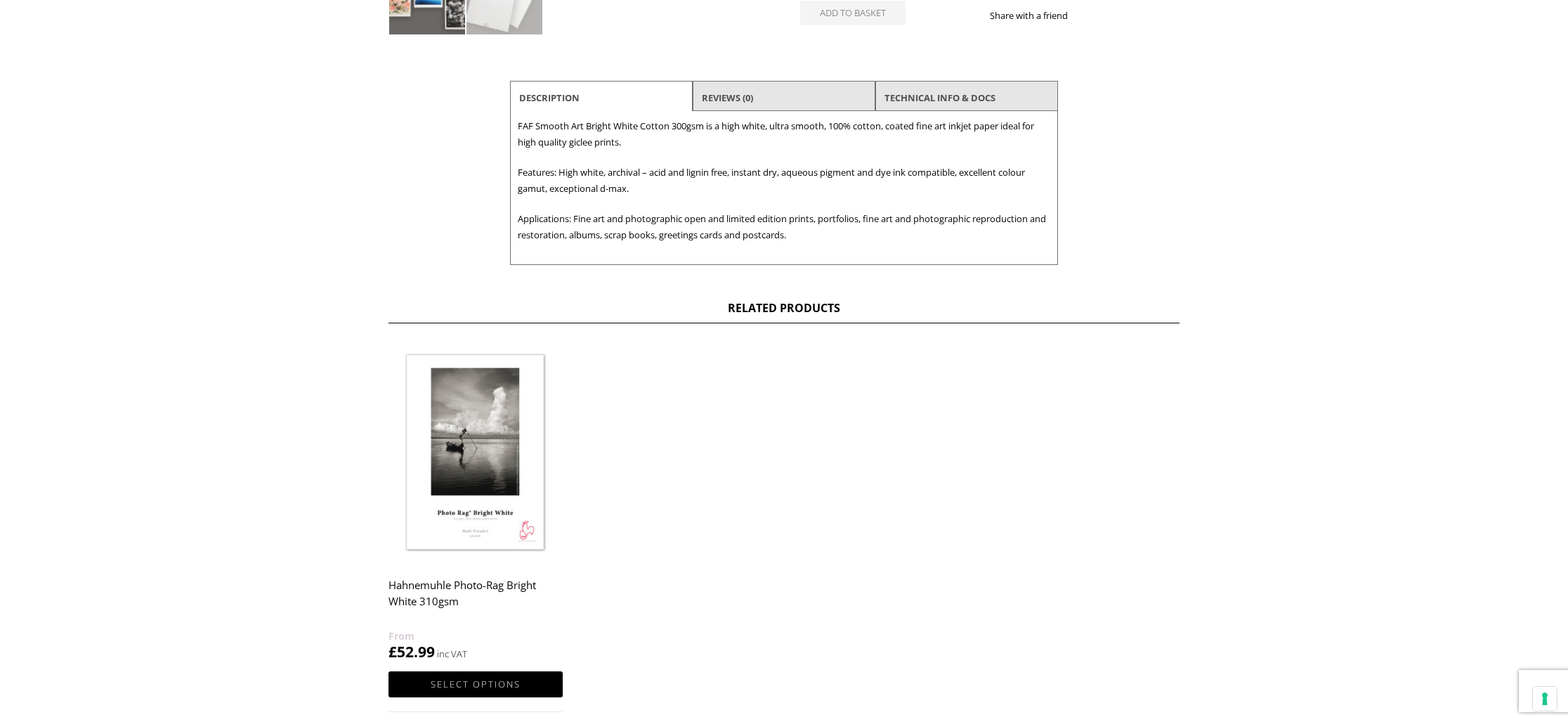
scroll to position [0, 0]
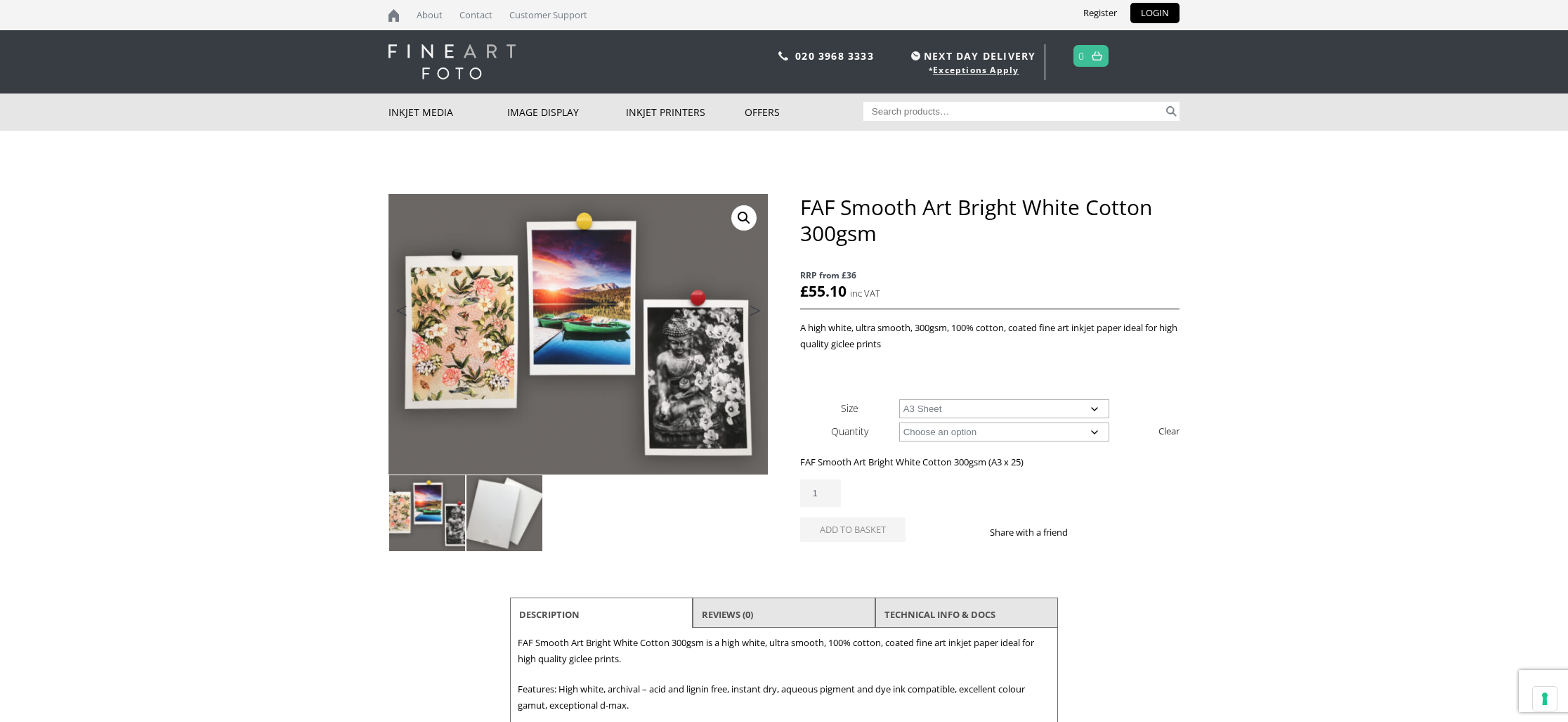
click at [517, 511] on img at bounding box center [504, 512] width 76 height 76
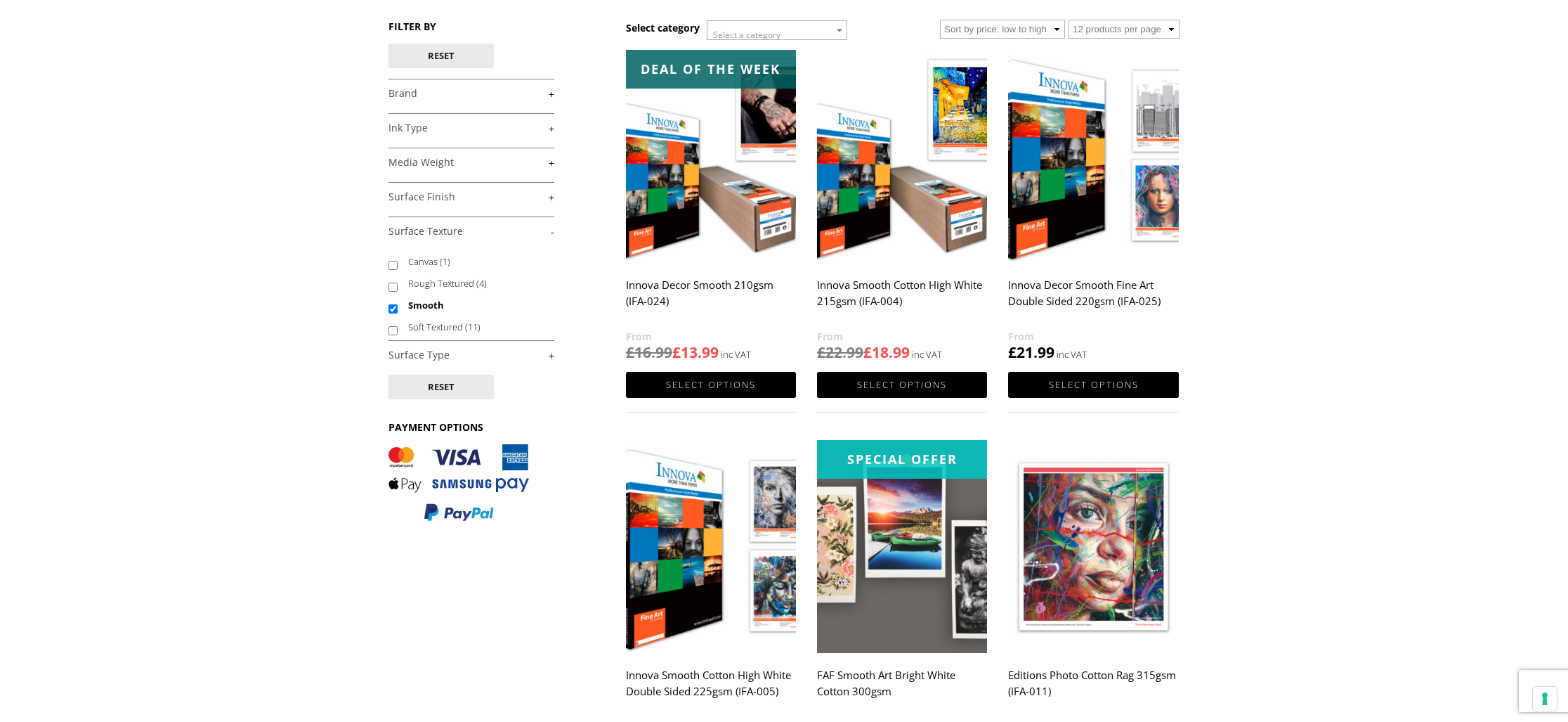
scroll to position [172, 0]
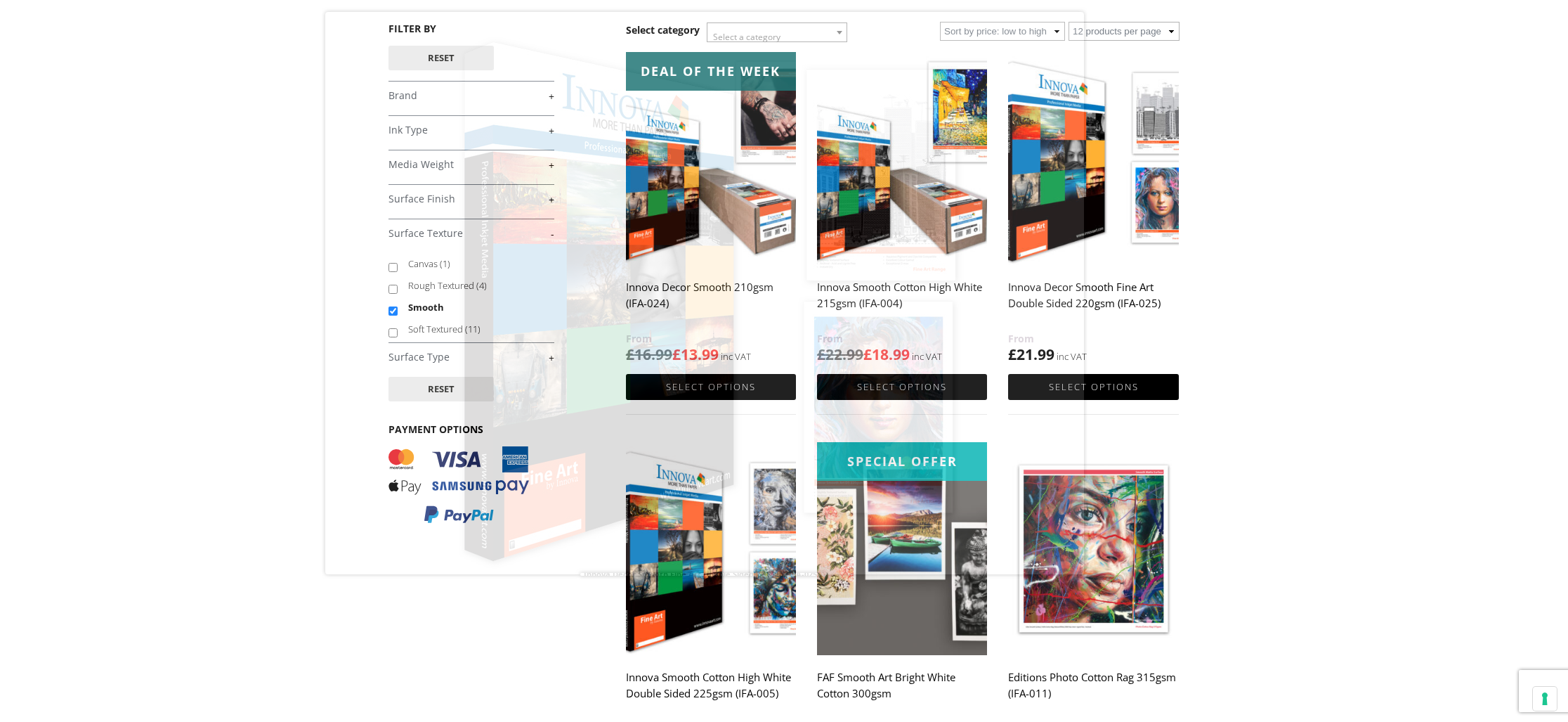
click at [1088, 179] on img at bounding box center [1092, 158] width 170 height 213
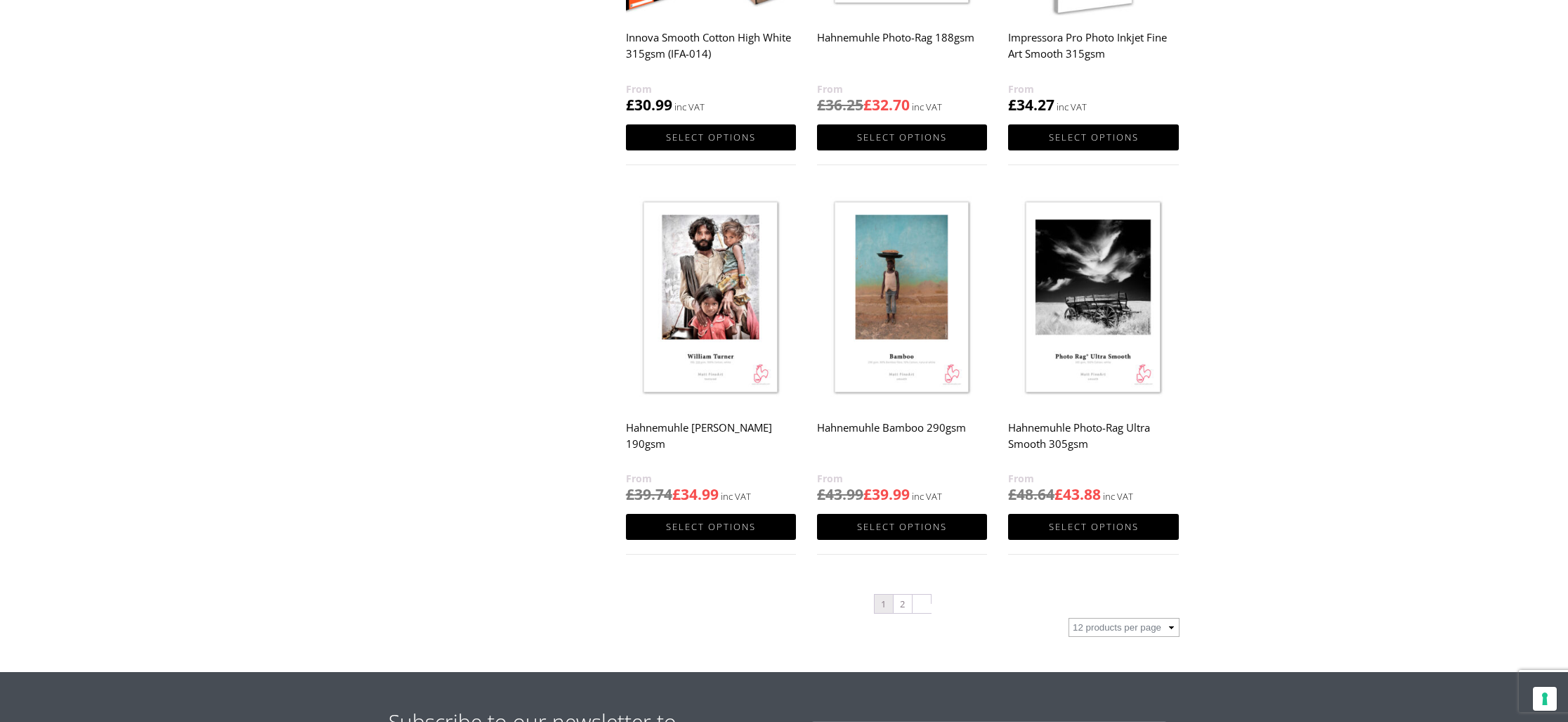
scroll to position [1206, 0]
